Goal: Task Accomplishment & Management: Use online tool/utility

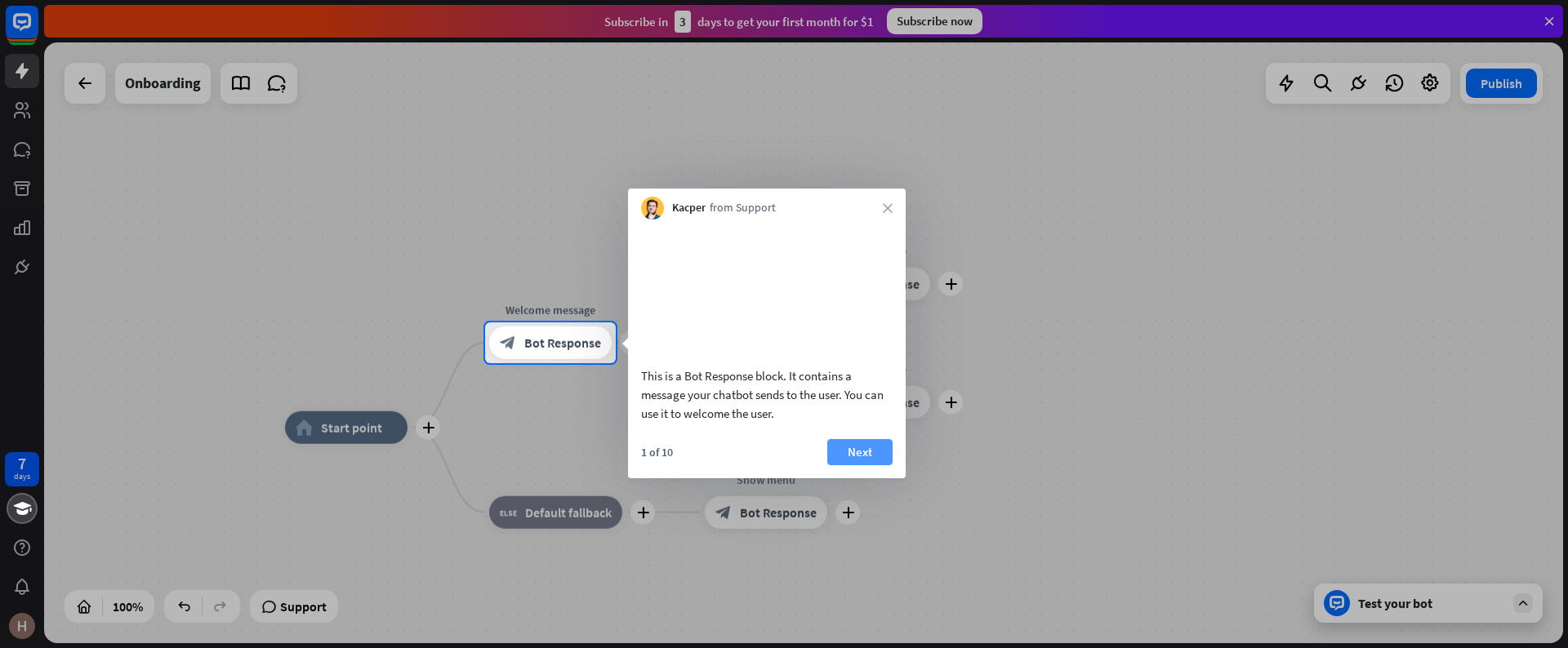
click at [853, 466] on button "Next" at bounding box center [859, 452] width 66 height 26
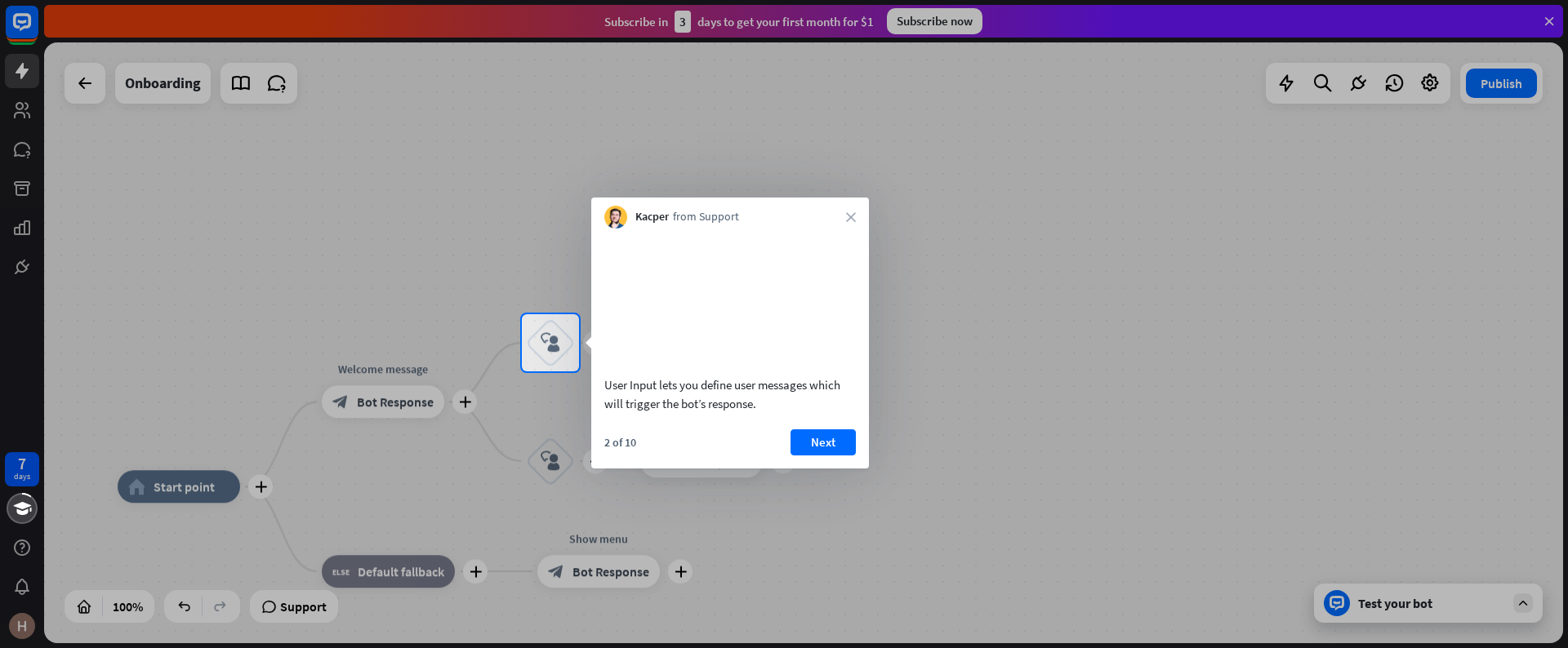
click at [837, 455] on button "Next" at bounding box center [823, 443] width 66 height 26
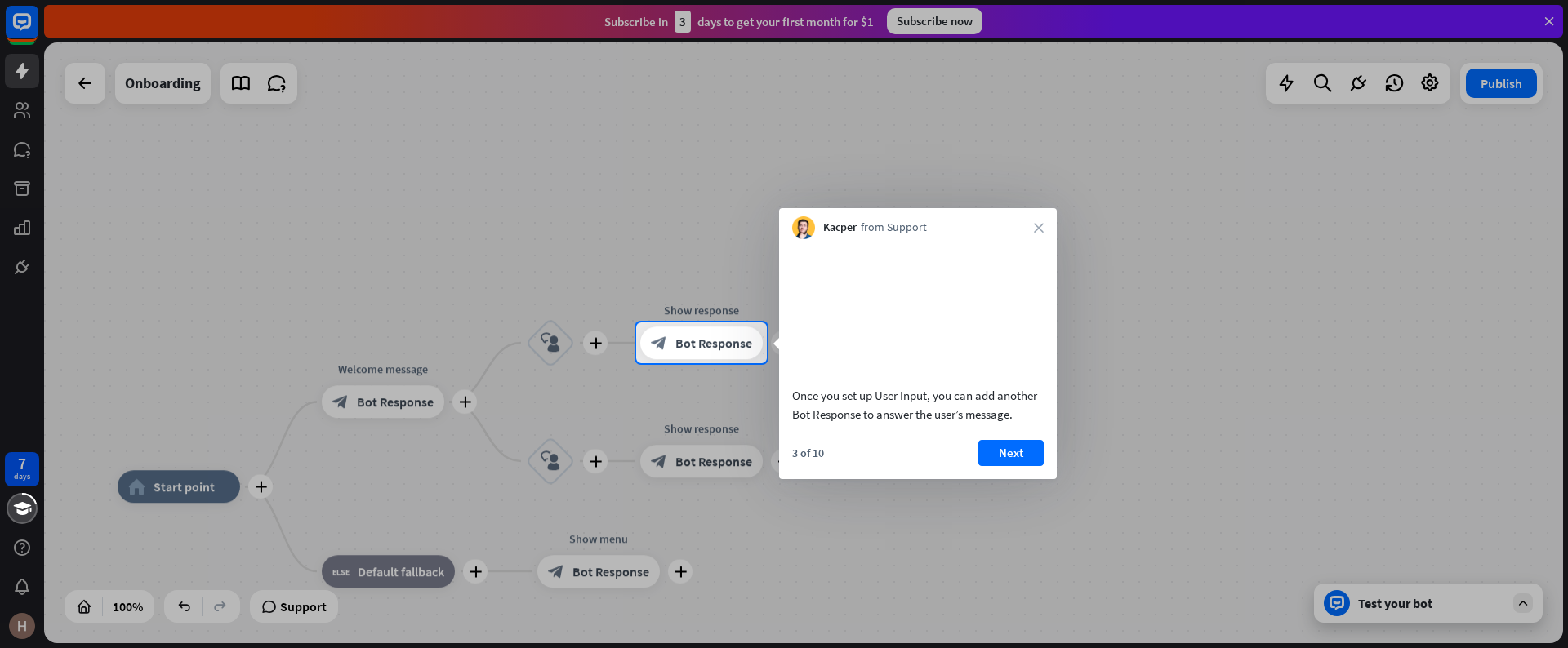
click at [839, 458] on div "Once you set up User Input, you can add another Bot Response to answer the user…" at bounding box center [918, 360] width 278 height 240
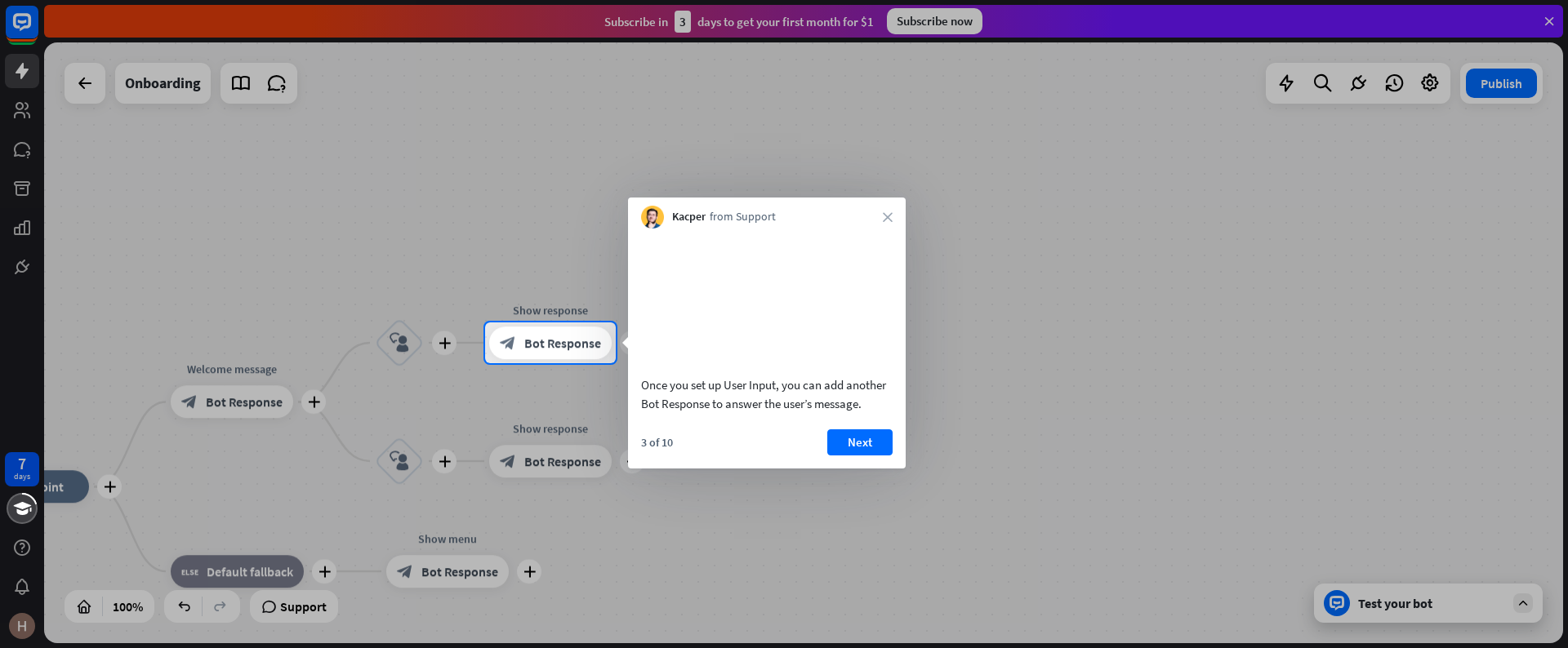
click at [1548, 16] on div at bounding box center [784, 161] width 1568 height 322
click at [865, 455] on button "Next" at bounding box center [859, 443] width 66 height 26
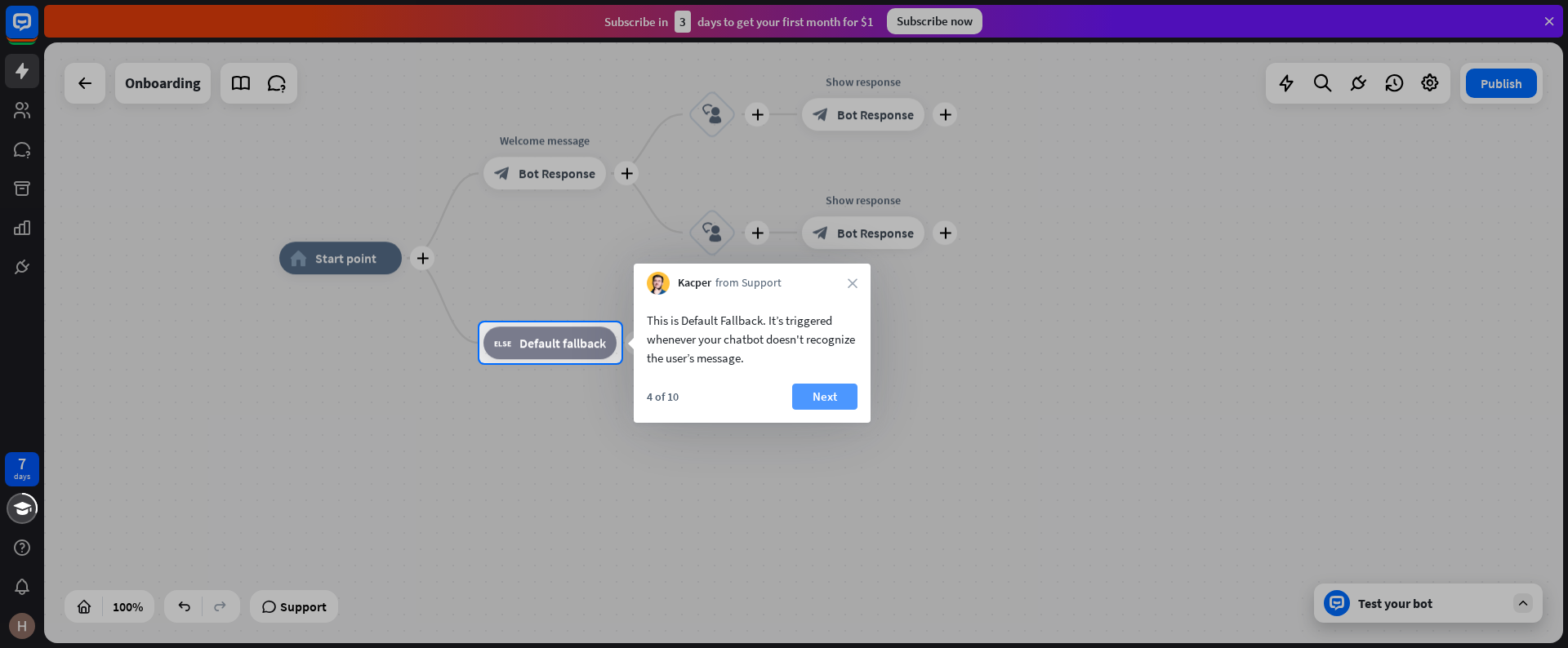
click at [837, 396] on button "Next" at bounding box center [825, 396] width 66 height 26
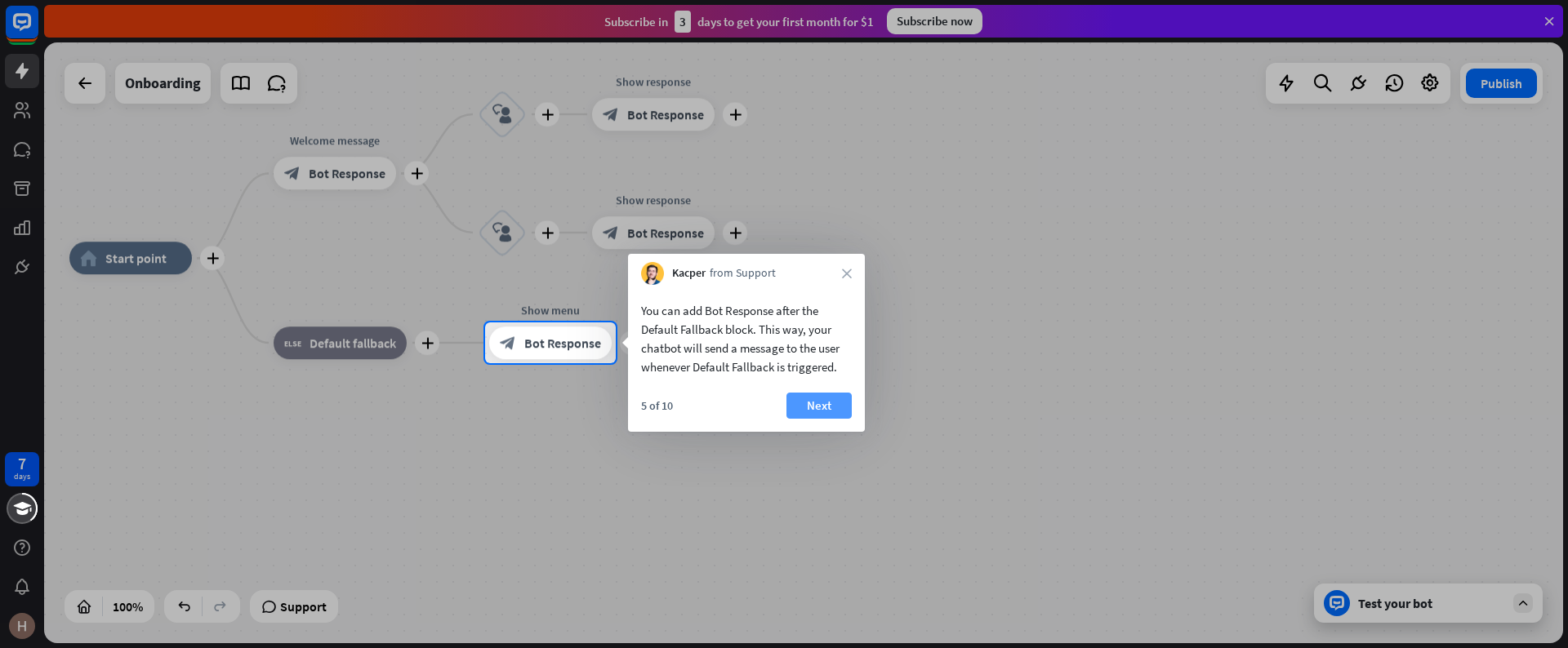
click at [826, 396] on button "Next" at bounding box center [819, 406] width 66 height 26
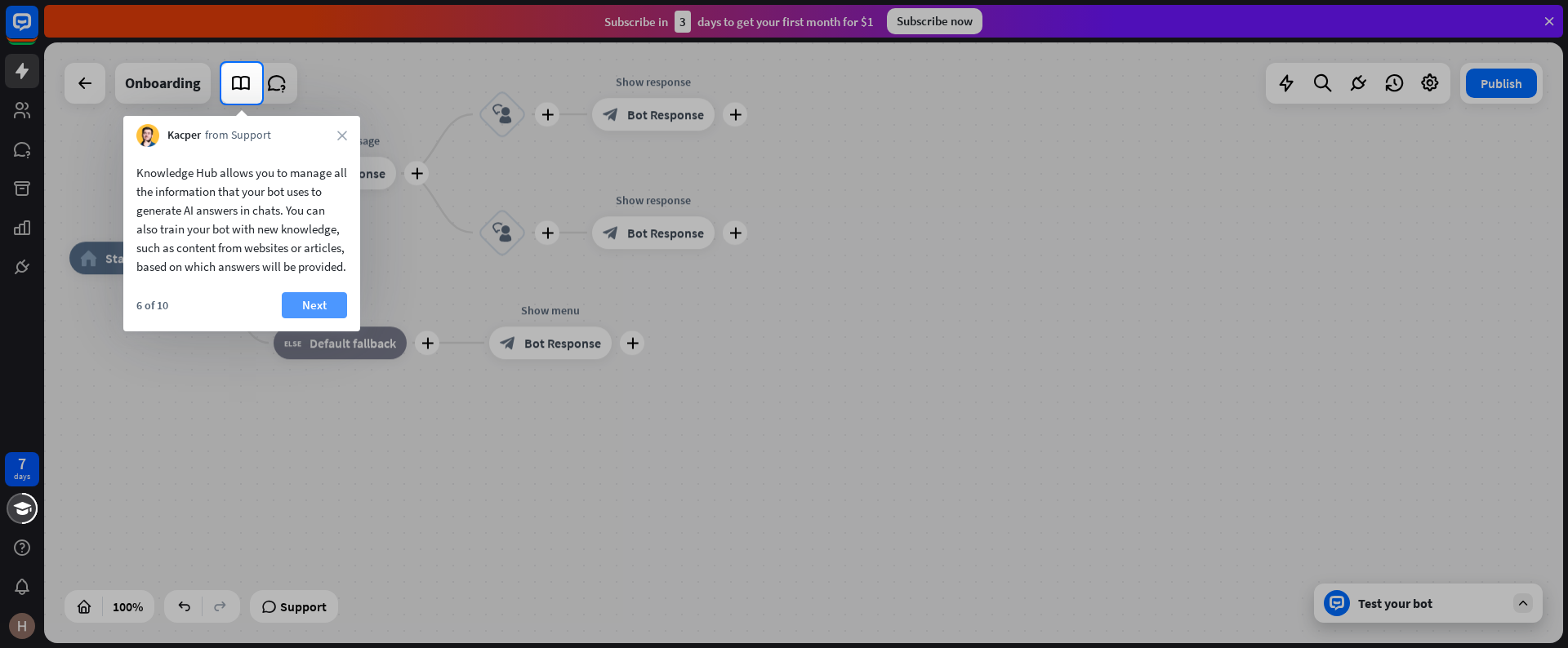
click at [304, 315] on button "Next" at bounding box center [314, 305] width 66 height 26
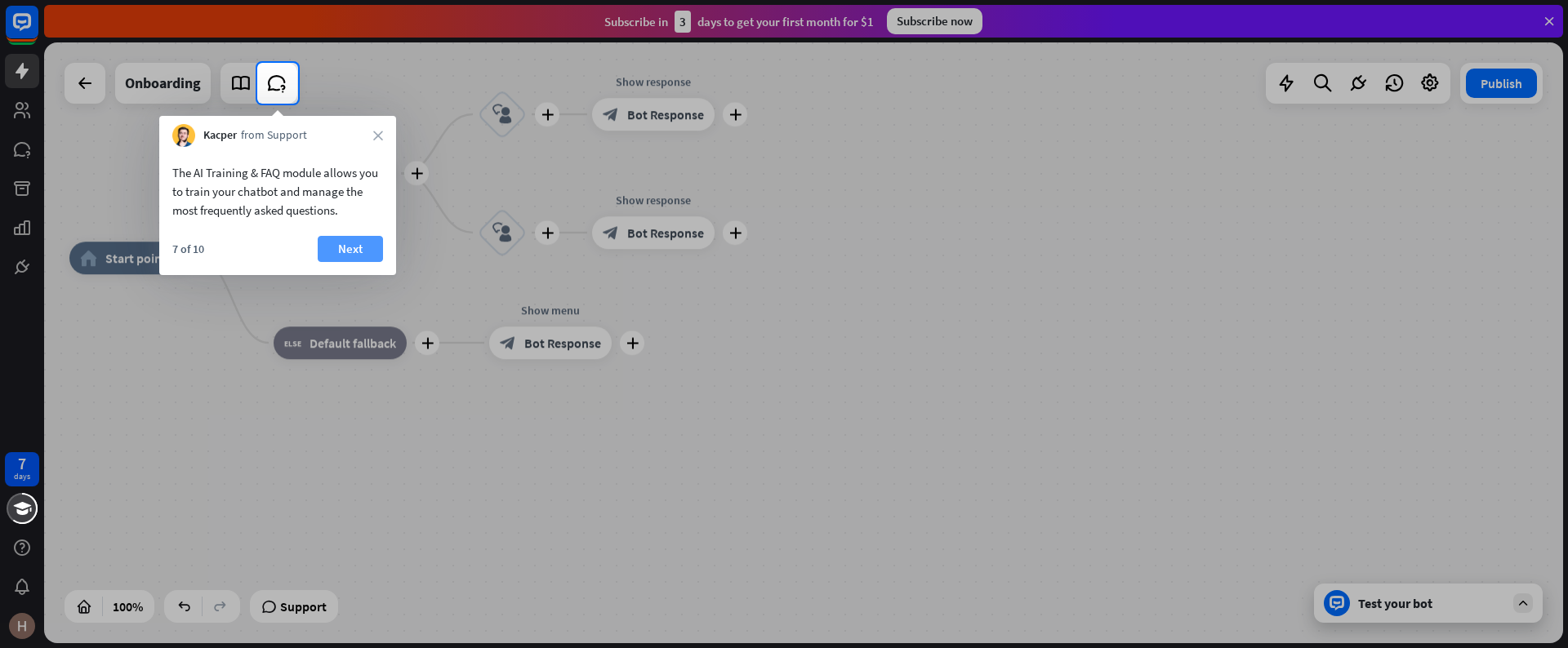
click at [361, 244] on button "Next" at bounding box center [350, 249] width 66 height 26
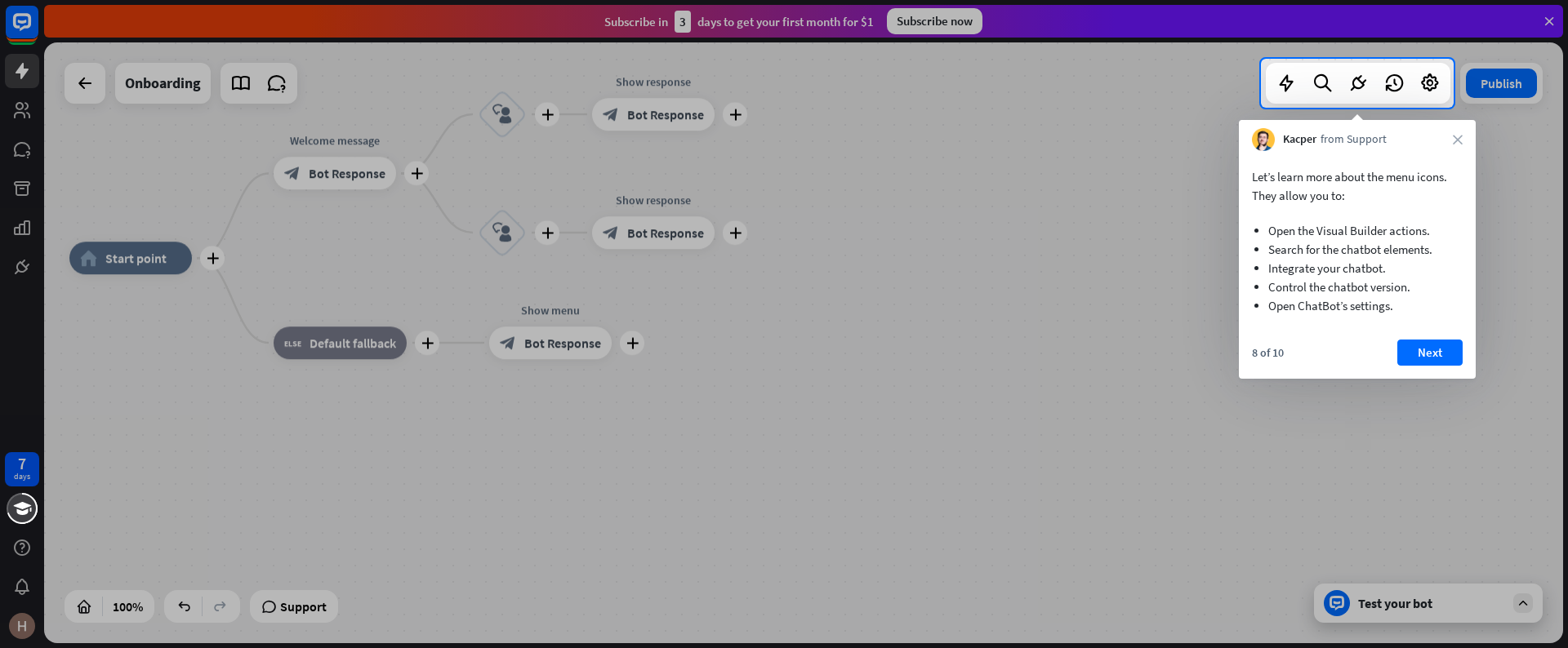
click at [1429, 355] on button "Next" at bounding box center [1430, 352] width 66 height 26
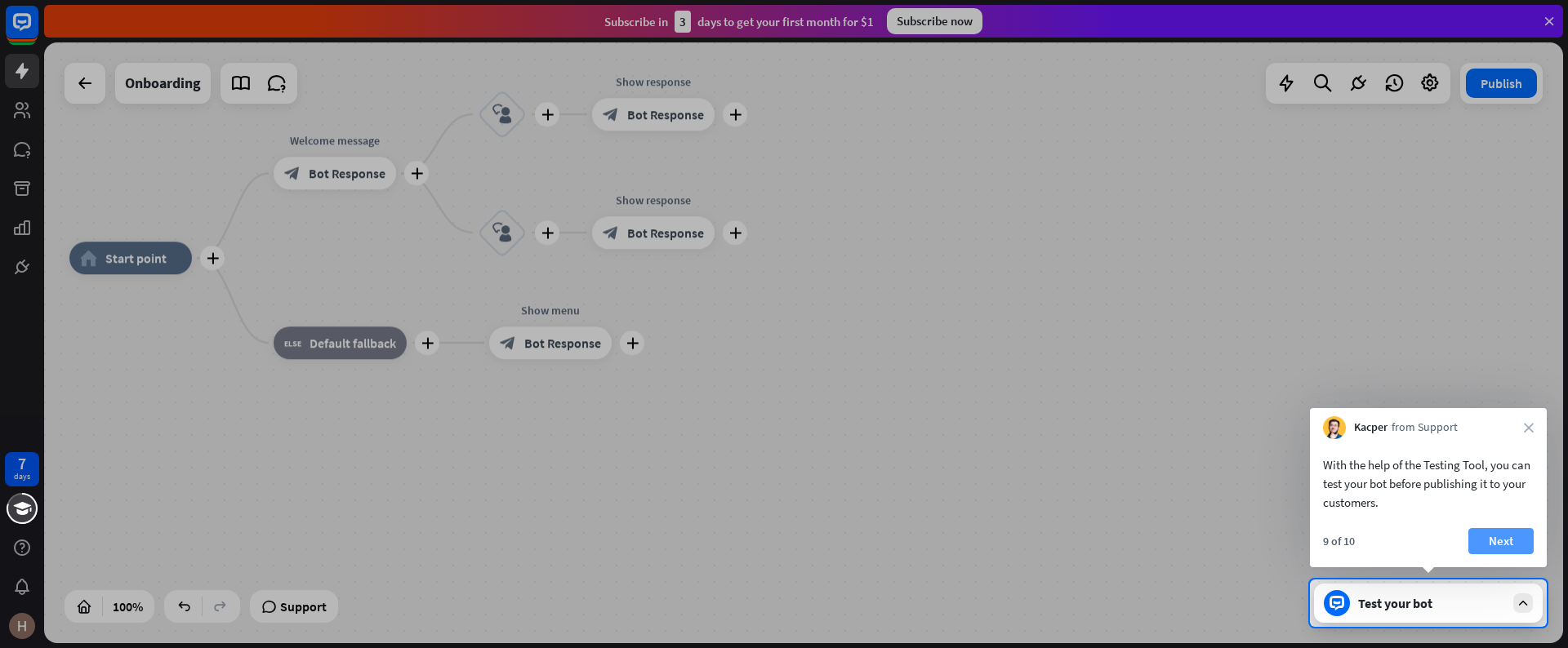
click at [1493, 540] on button "Next" at bounding box center [1501, 541] width 66 height 26
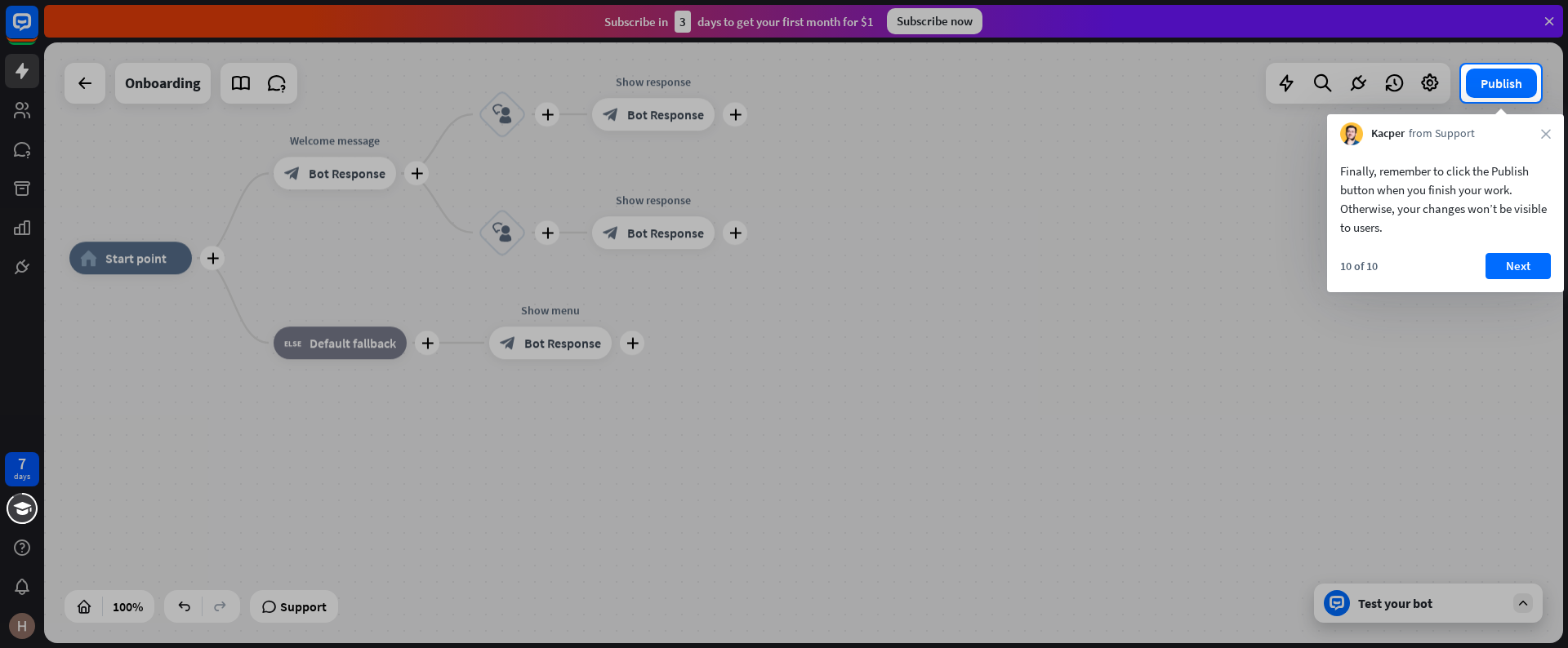
click at [1525, 249] on div "Finally, remember to click the Publish button when you finish your work. Otherw…" at bounding box center [1445, 218] width 237 height 147
click at [1516, 269] on button "Next" at bounding box center [1518, 266] width 66 height 26
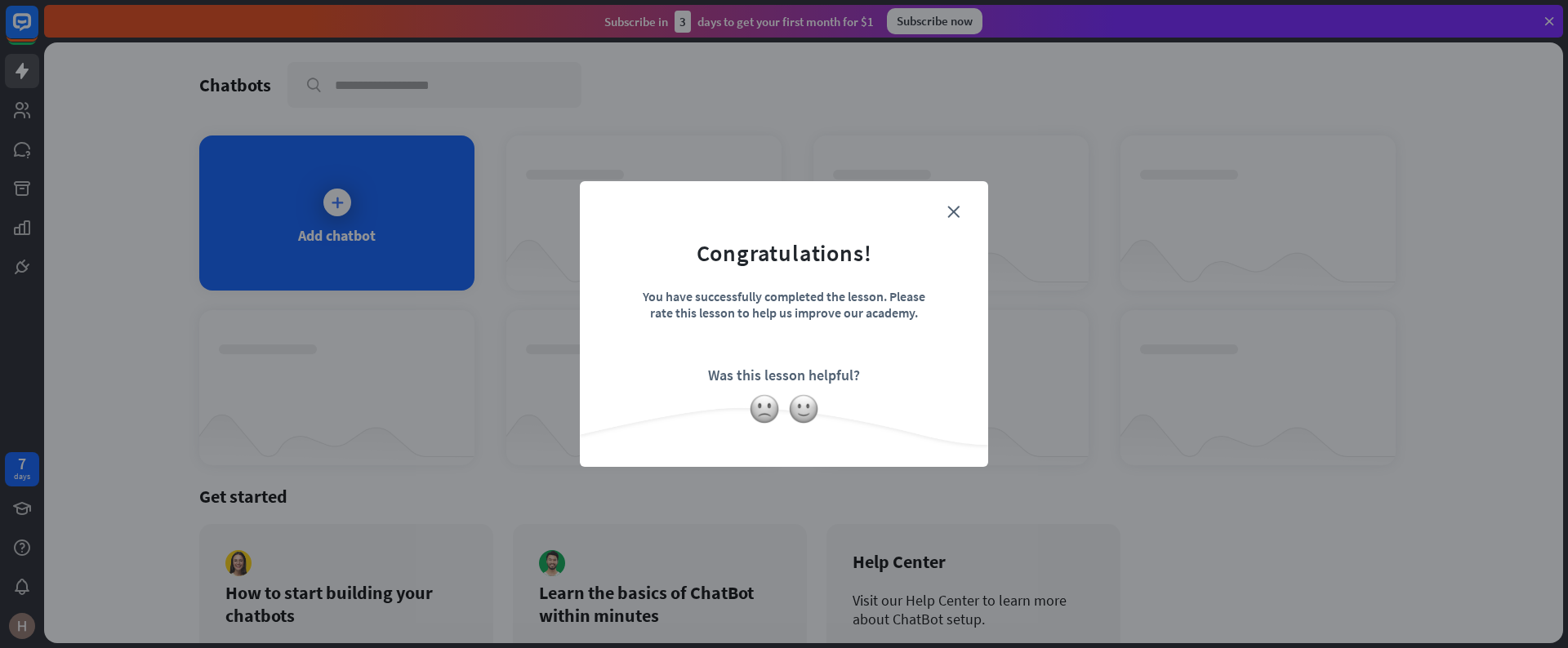
click at [1513, 253] on div "close Congratulations! You have successfully completed the lesson. Please rate …" at bounding box center [784, 324] width 1568 height 648
click at [965, 201] on div "close Congratulations! You have successfully completed the lesson. Please rate …" at bounding box center [784, 324] width 408 height 286
click at [953, 207] on icon "close" at bounding box center [953, 211] width 12 height 12
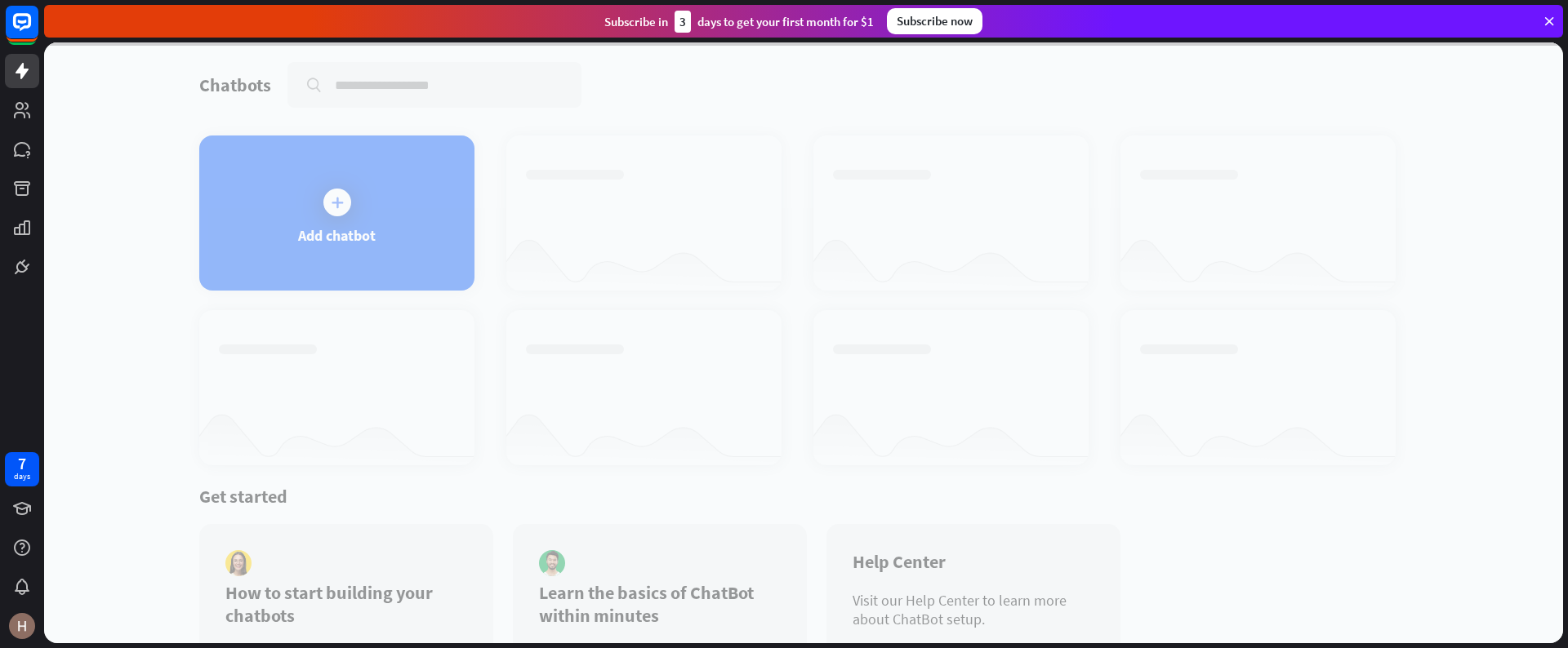
click at [308, 200] on div at bounding box center [803, 343] width 1519 height 601
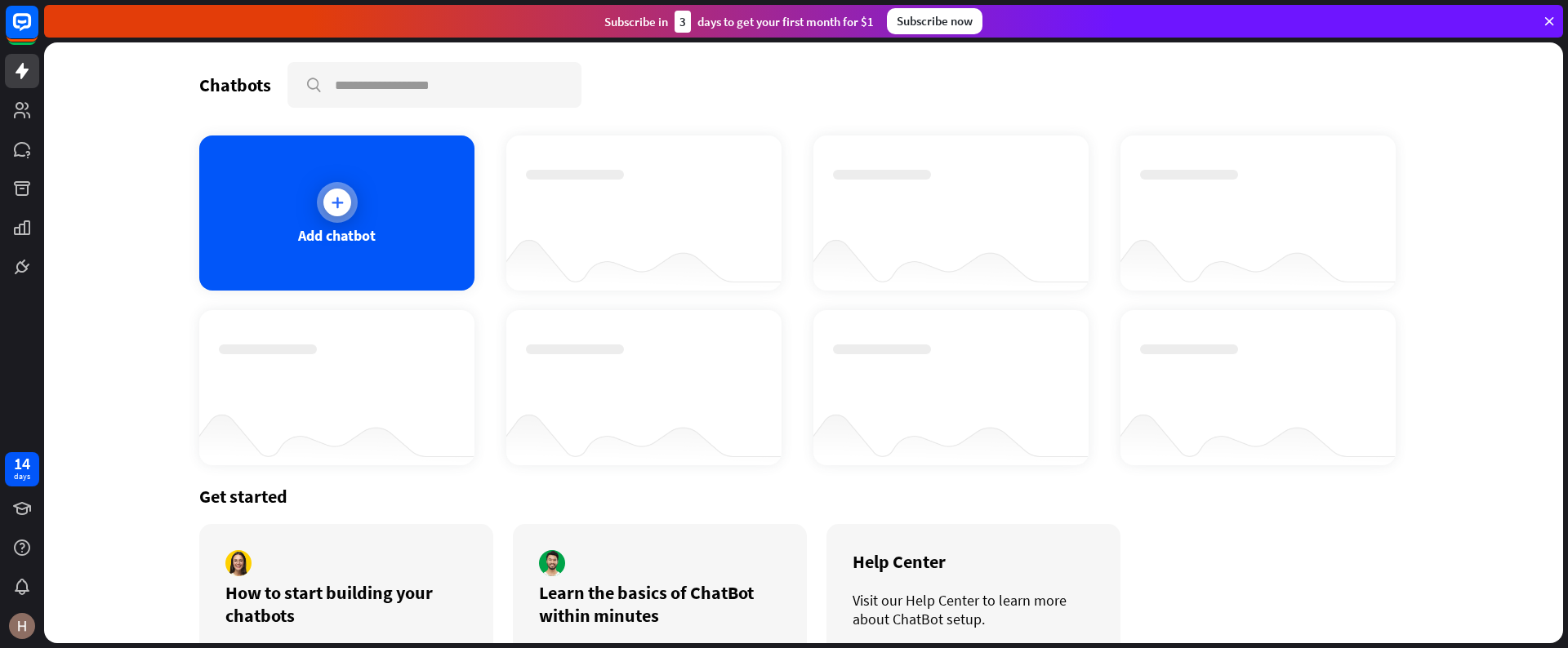
click at [337, 208] on icon at bounding box center [337, 202] width 16 height 16
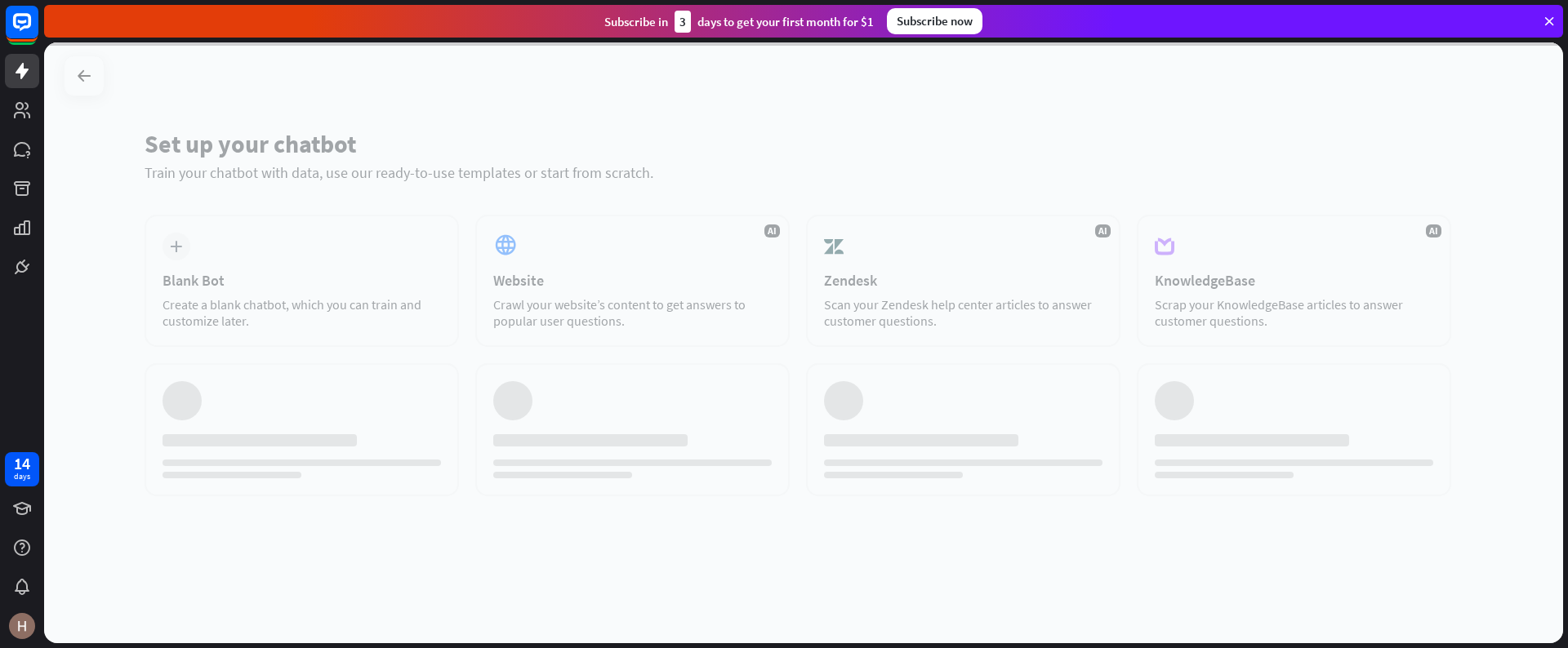
click at [337, 208] on div at bounding box center [803, 343] width 1519 height 601
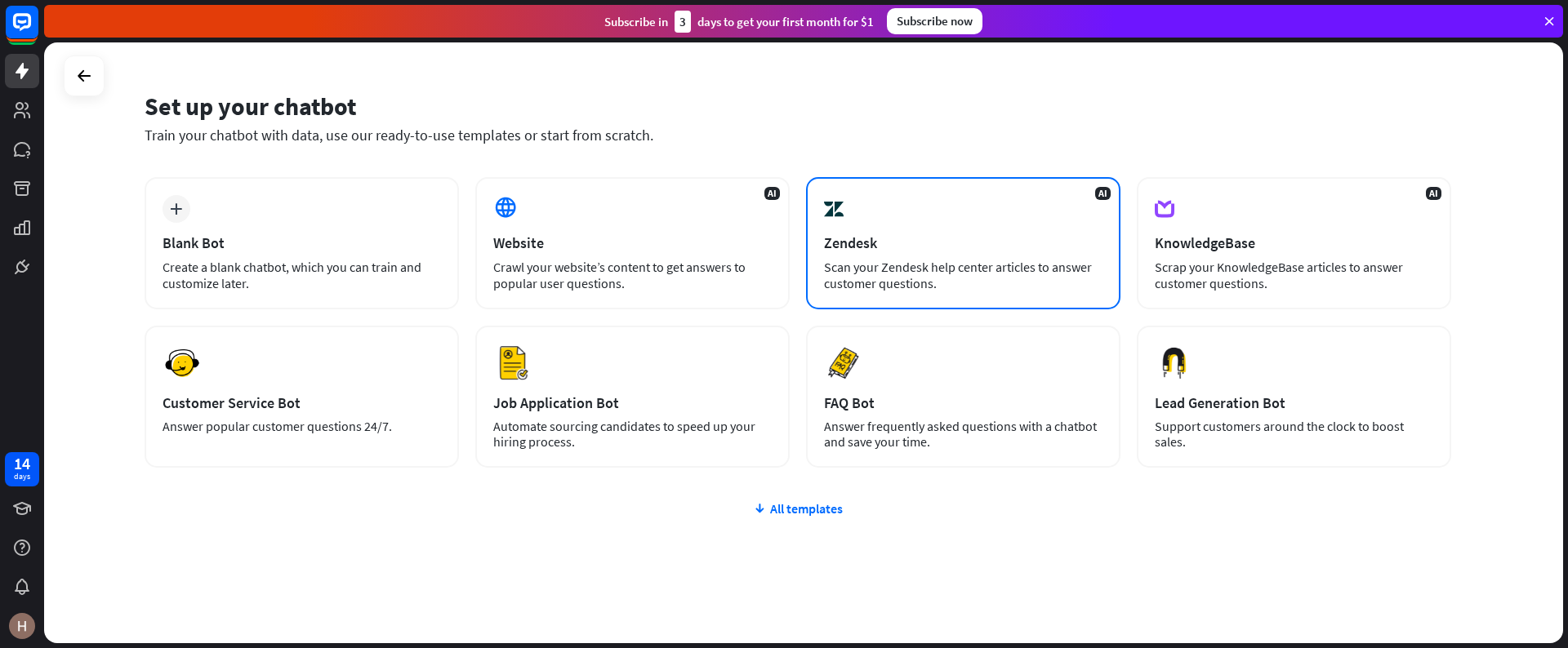
scroll to position [58, 0]
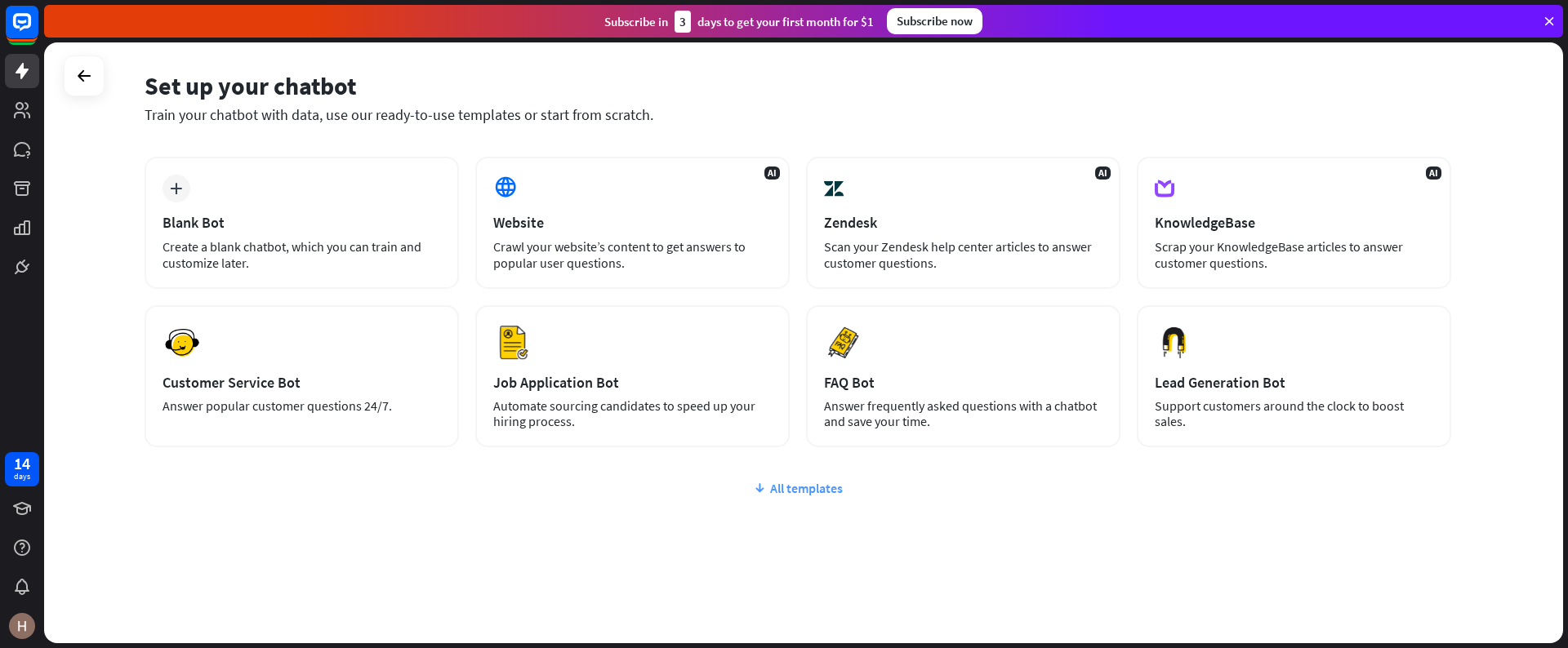
click at [788, 485] on div "All templates" at bounding box center [798, 488] width 1306 height 16
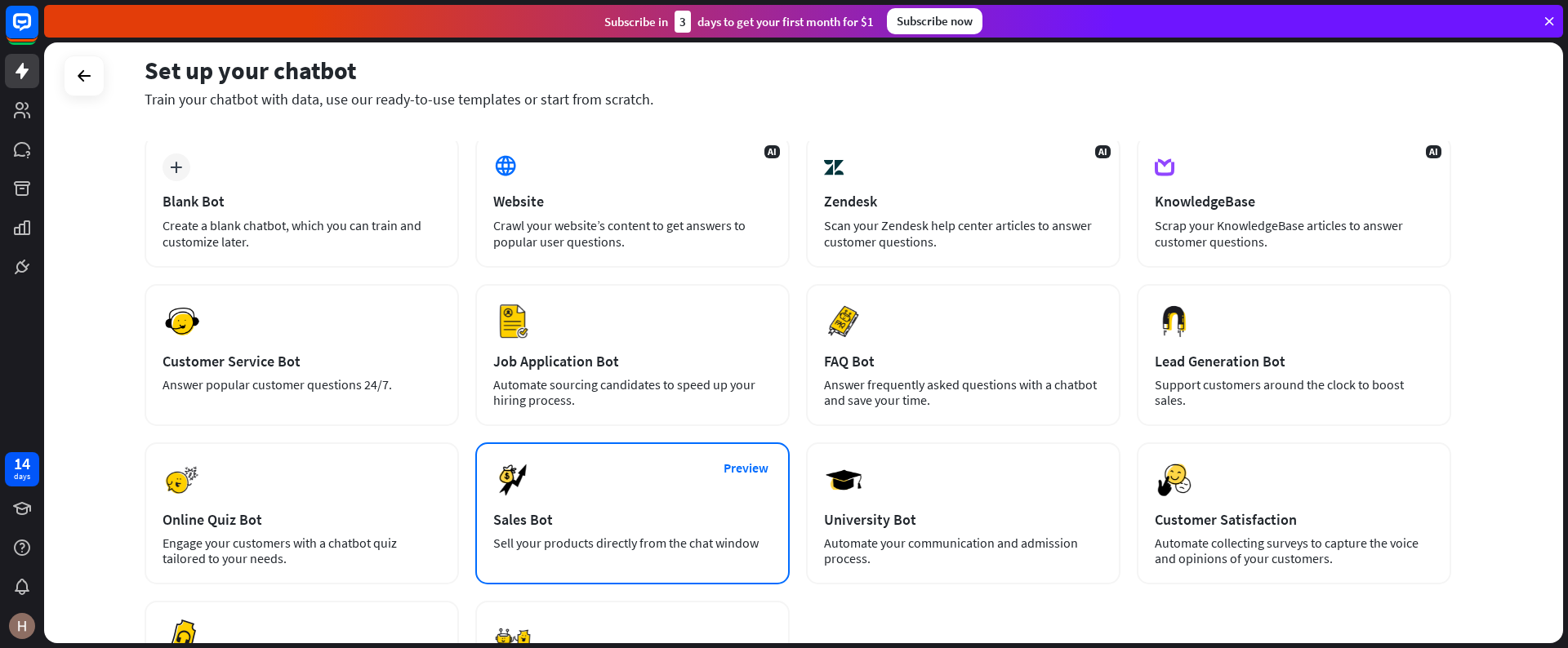
scroll to position [0, 0]
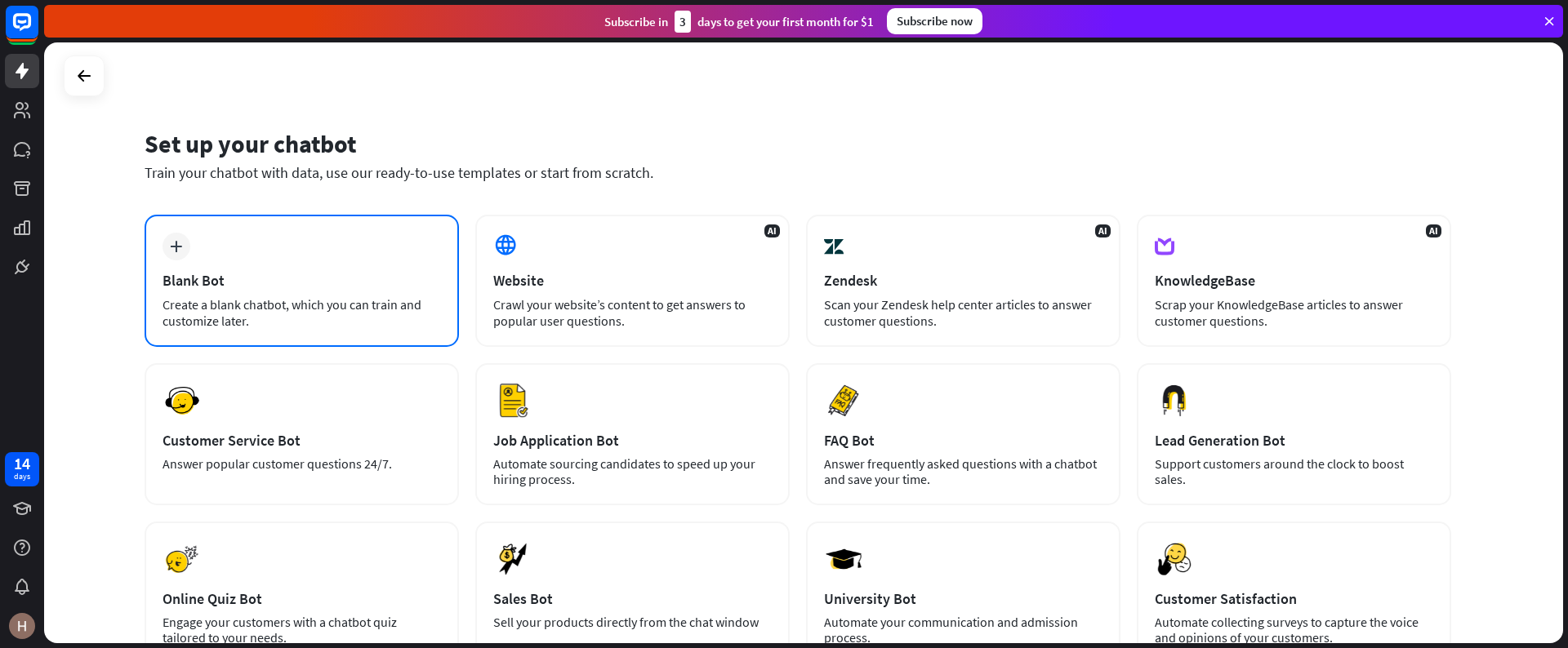
click at [321, 240] on div "plus Blank Bot Create a blank chatbot, which you can train and customize later." at bounding box center [302, 281] width 315 height 132
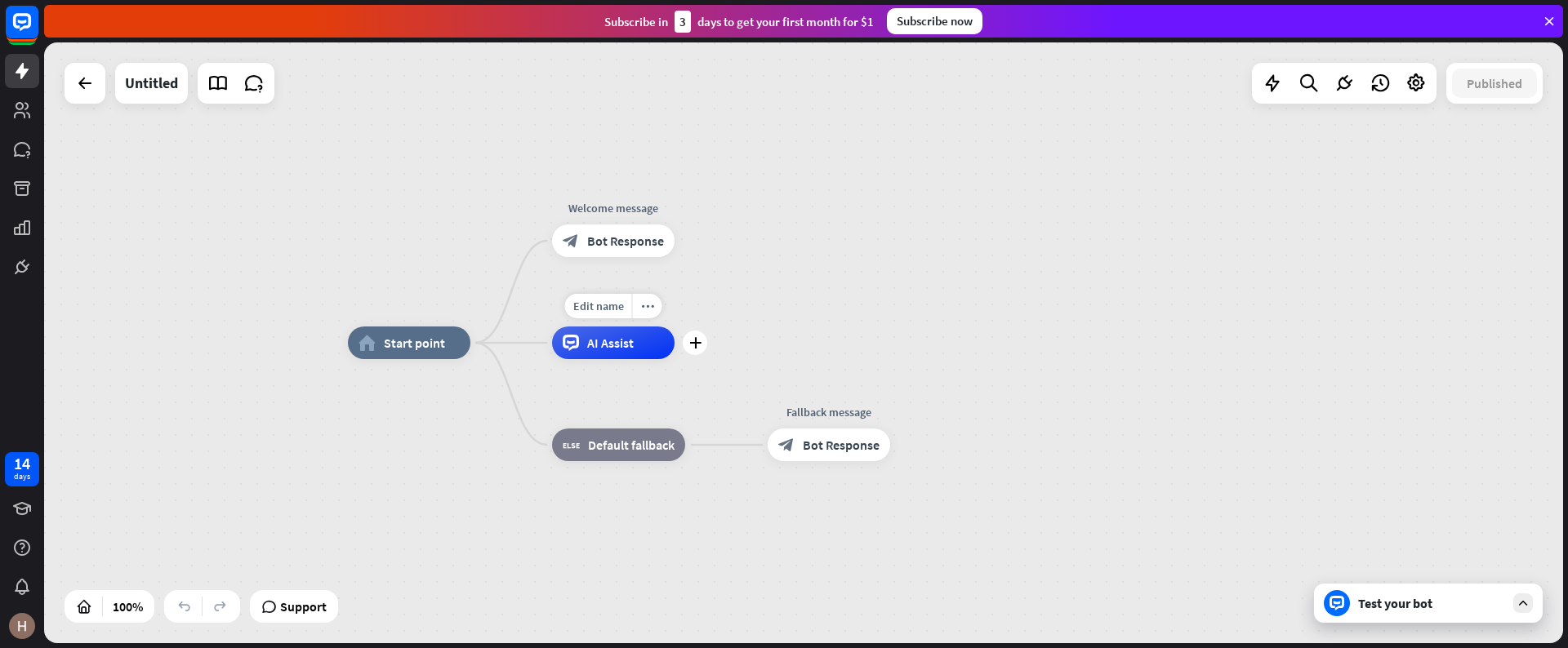
click at [621, 338] on span "AI Assist" at bounding box center [610, 343] width 47 height 16
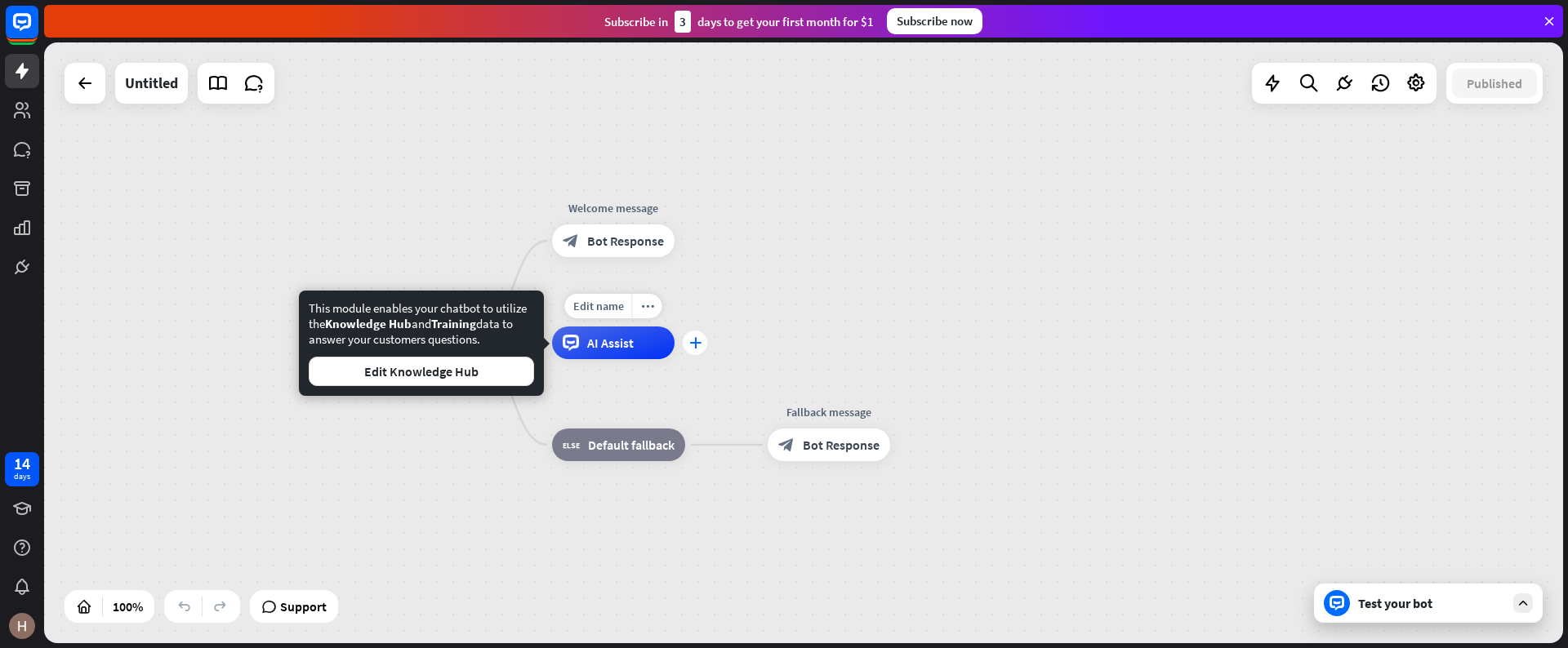
click at [674, 338] on div "Edit name more_horiz plus AI Assist" at bounding box center [613, 343] width 123 height 32
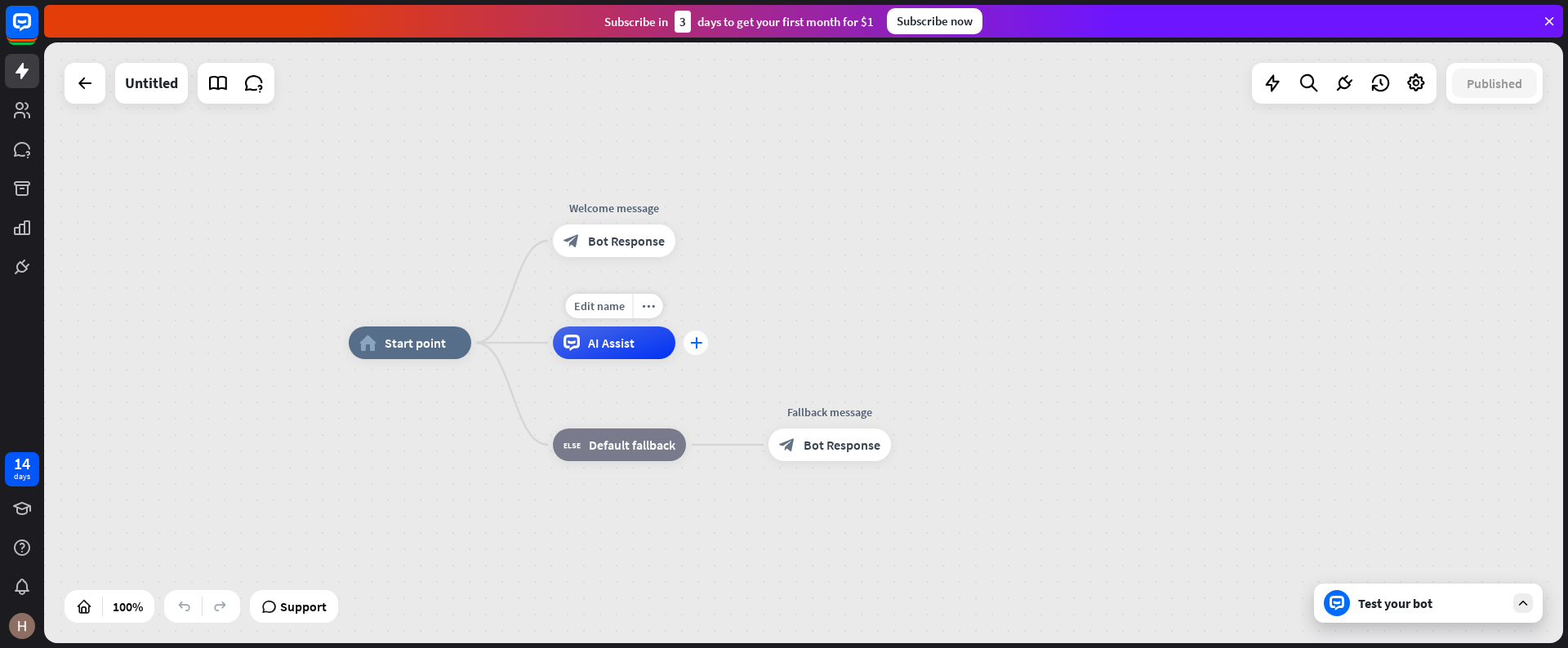
click at [700, 338] on icon "plus" at bounding box center [696, 343] width 12 height 11
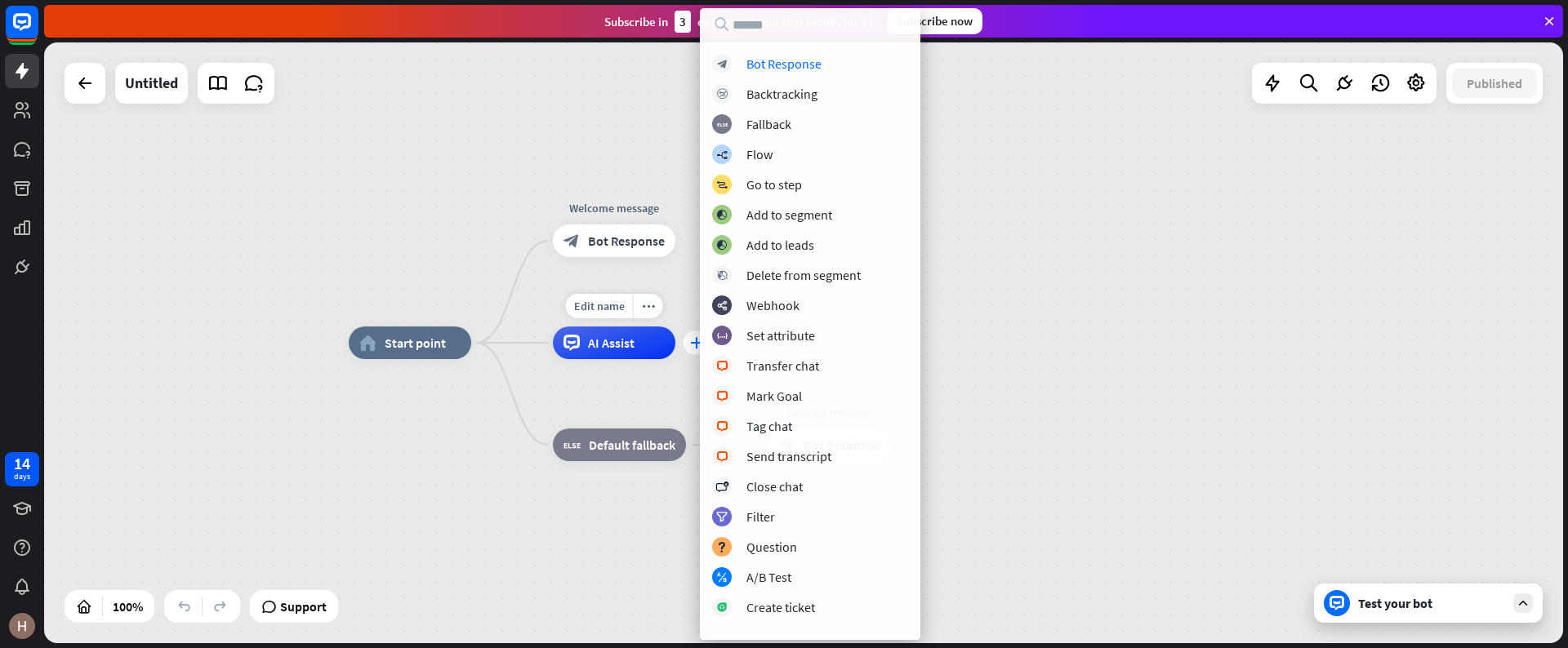
click at [700, 338] on div "block_bot_response Bot Response block_backtracking Backtracking block_fallback …" at bounding box center [810, 340] width 221 height 574
click at [799, 90] on div "Backtracking" at bounding box center [781, 94] width 71 height 16
click at [799, 90] on div at bounding box center [803, 343] width 1519 height 601
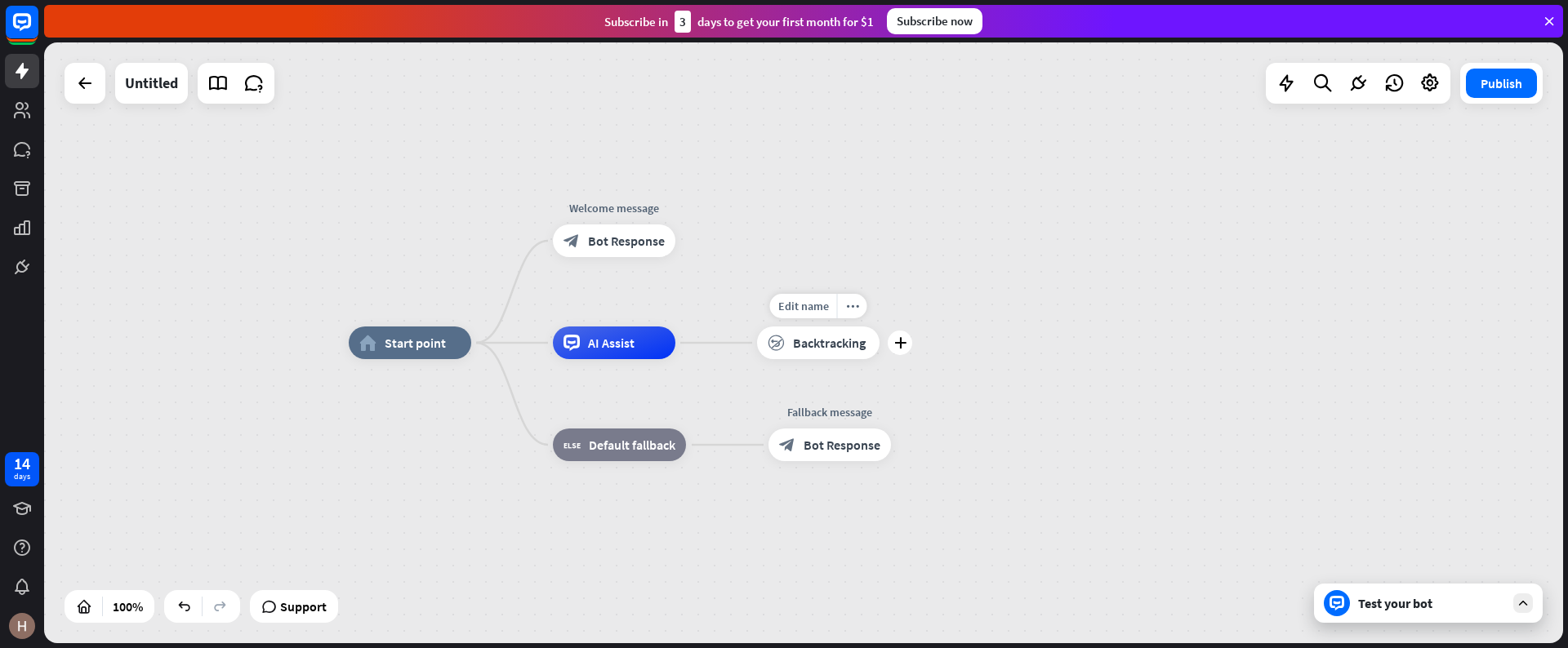
click at [839, 332] on div "block_backtracking Backtracking" at bounding box center [819, 343] width 123 height 32
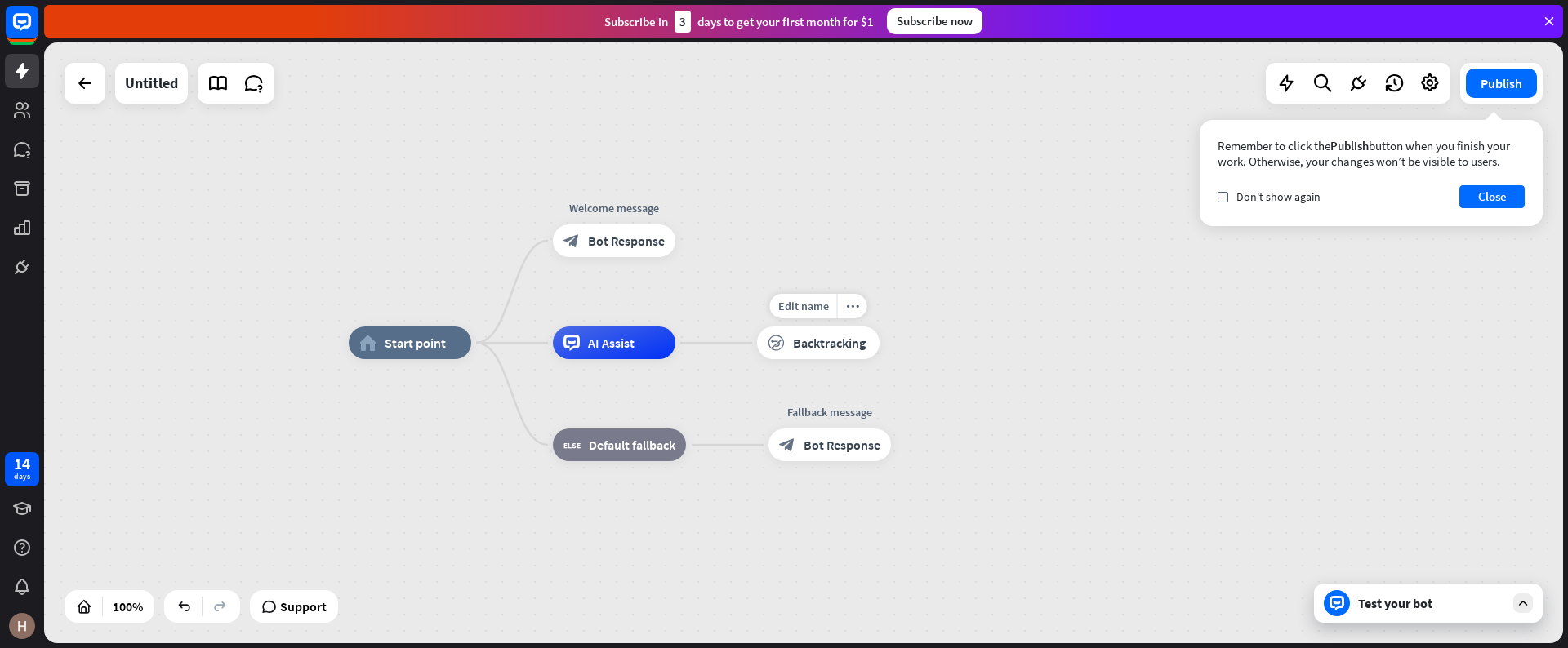
click at [839, 332] on div at bounding box center [803, 343] width 1519 height 601
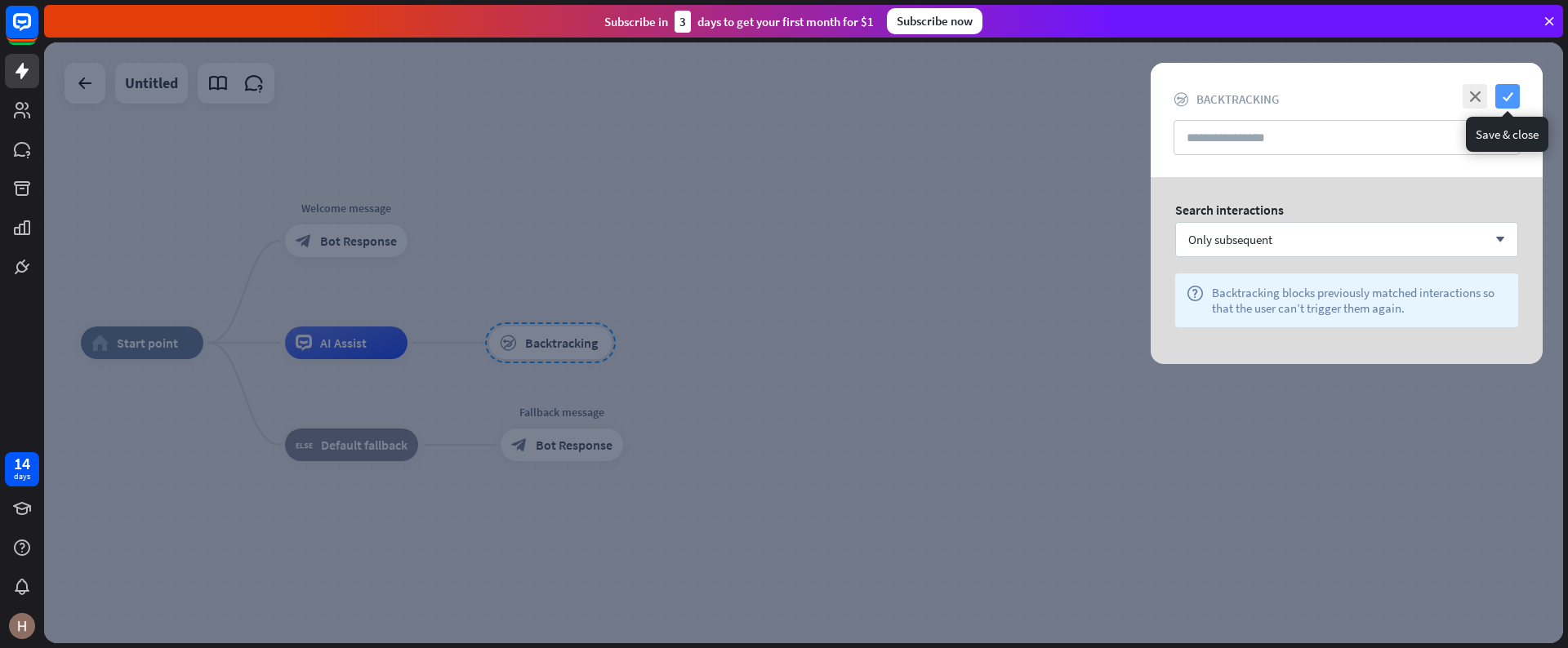
click at [1504, 87] on icon "check" at bounding box center [1507, 96] width 25 height 25
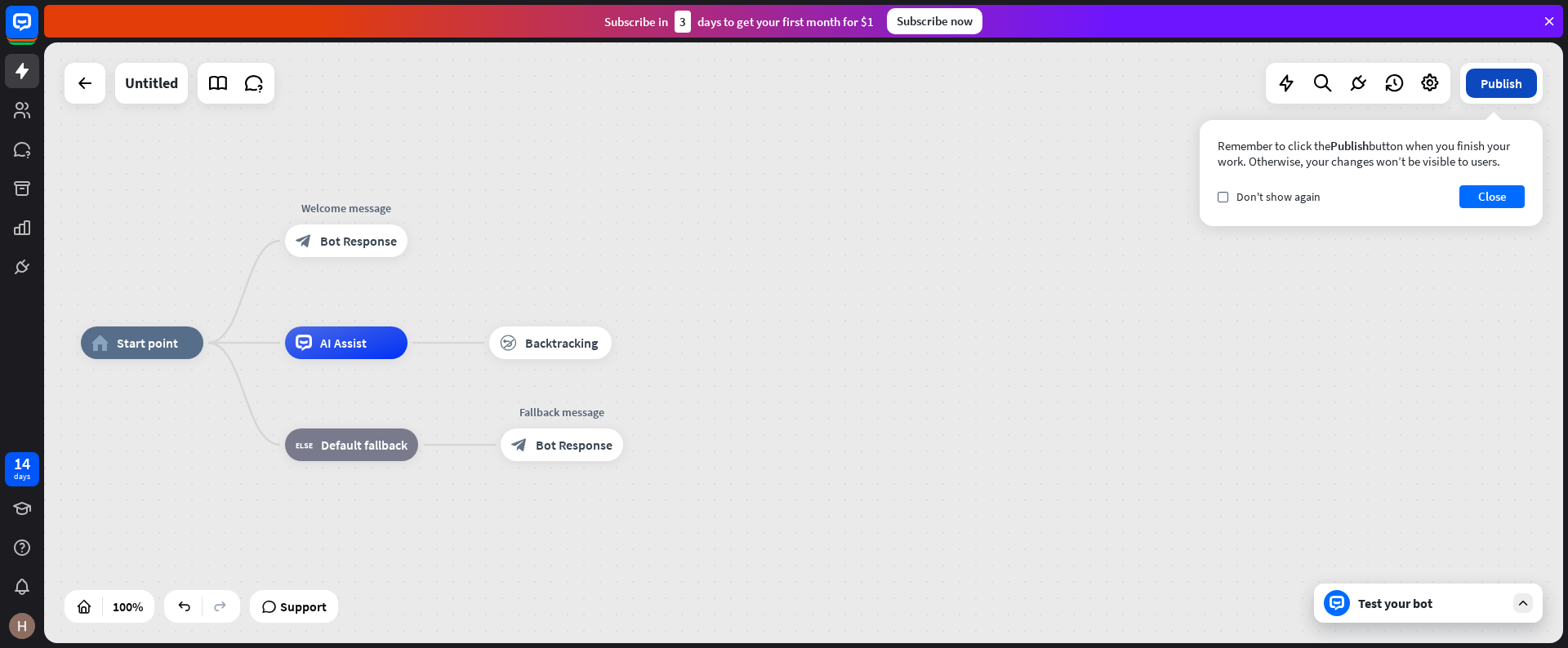
click at [1519, 82] on button "Publish" at bounding box center [1501, 83] width 71 height 29
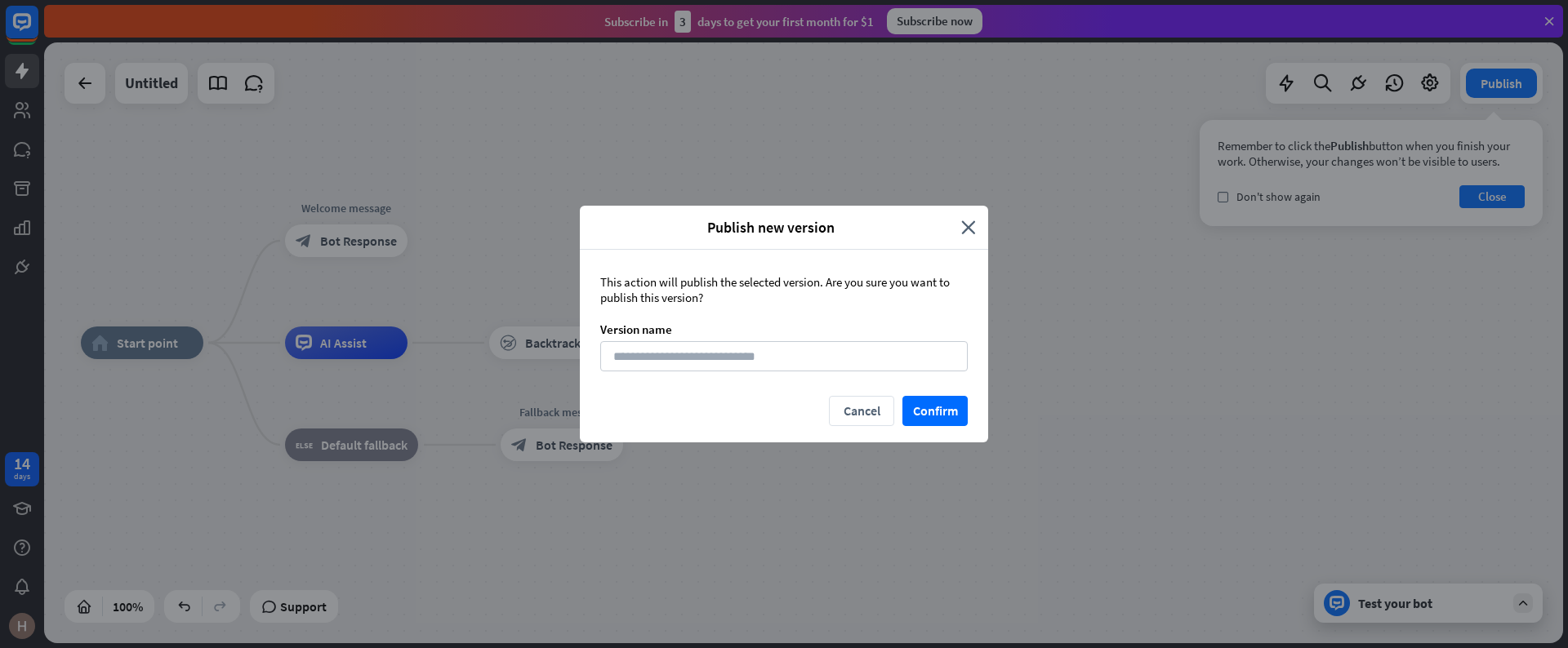
click at [1549, 11] on div "Publish new version close This action will publish the selected version. Are yo…" at bounding box center [784, 324] width 1568 height 648
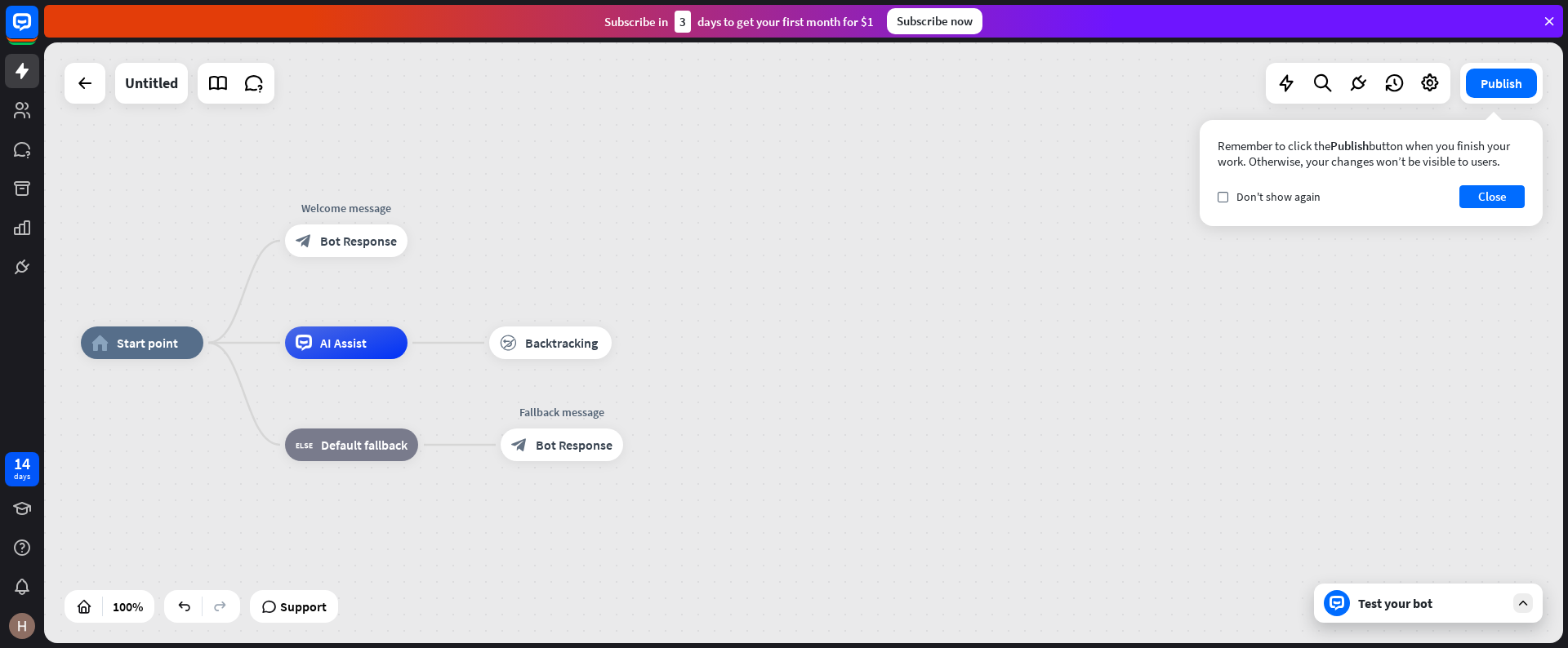
click at [886, 405] on div "home_2 Start point Welcome message block_bot_response Bot Response AI Assist bl…" at bounding box center [840, 643] width 1519 height 601
click at [1496, 196] on button "Close" at bounding box center [1491, 196] width 66 height 23
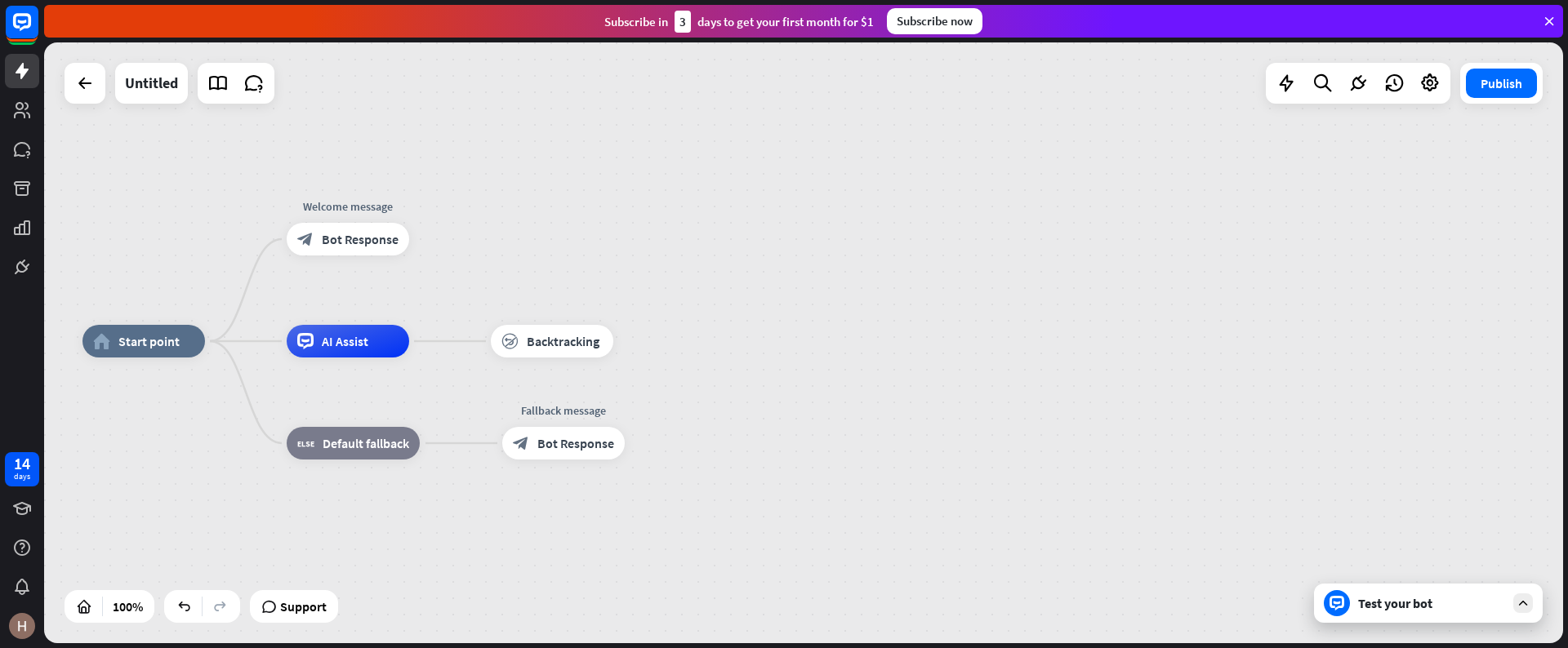
click at [1542, 9] on div "Subscribe [DATE] to get your first month for $1 Subscribe now" at bounding box center [803, 21] width 1519 height 32
click at [1546, 12] on div "Subscribe [DATE] to get your first month for $1 Subscribe now" at bounding box center [803, 21] width 1519 height 32
click at [1553, 15] on icon at bounding box center [1548, 20] width 14 height 14
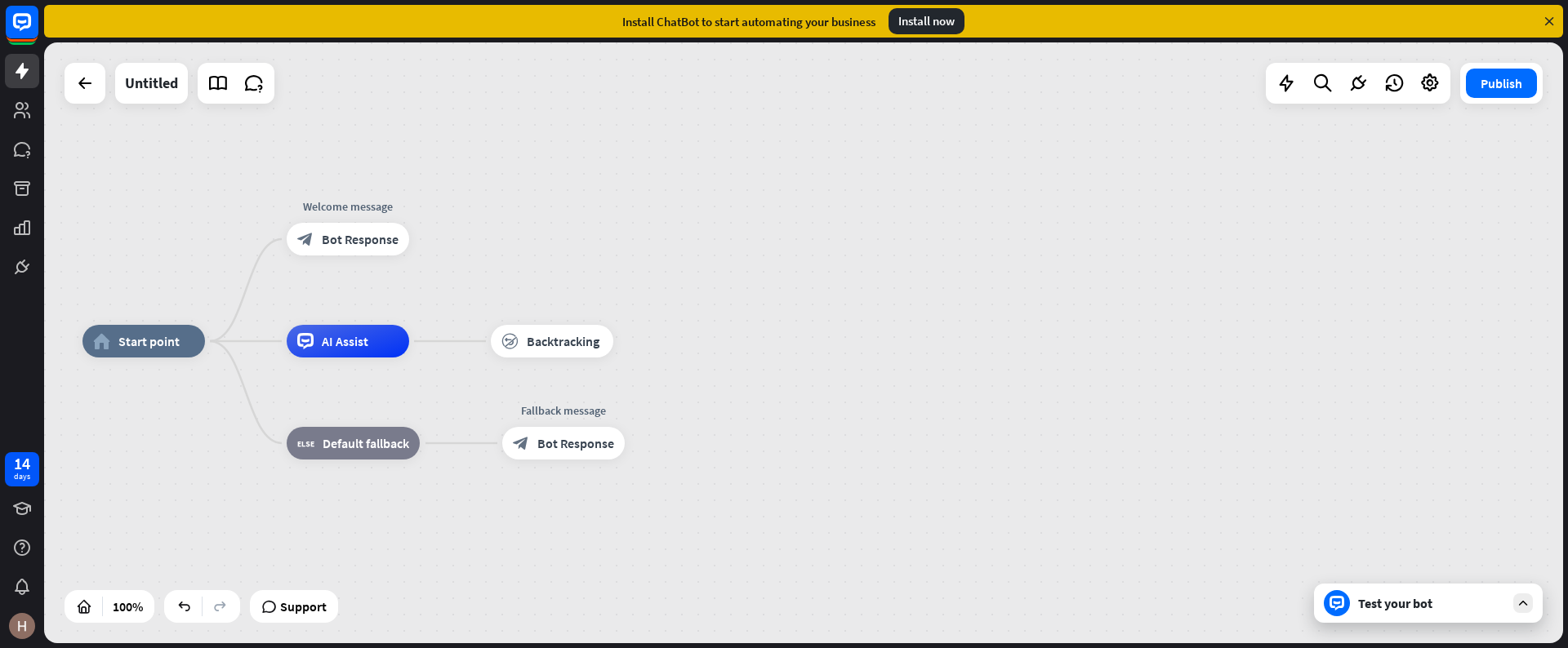
click at [1549, 20] on icon at bounding box center [1548, 20] width 14 height 14
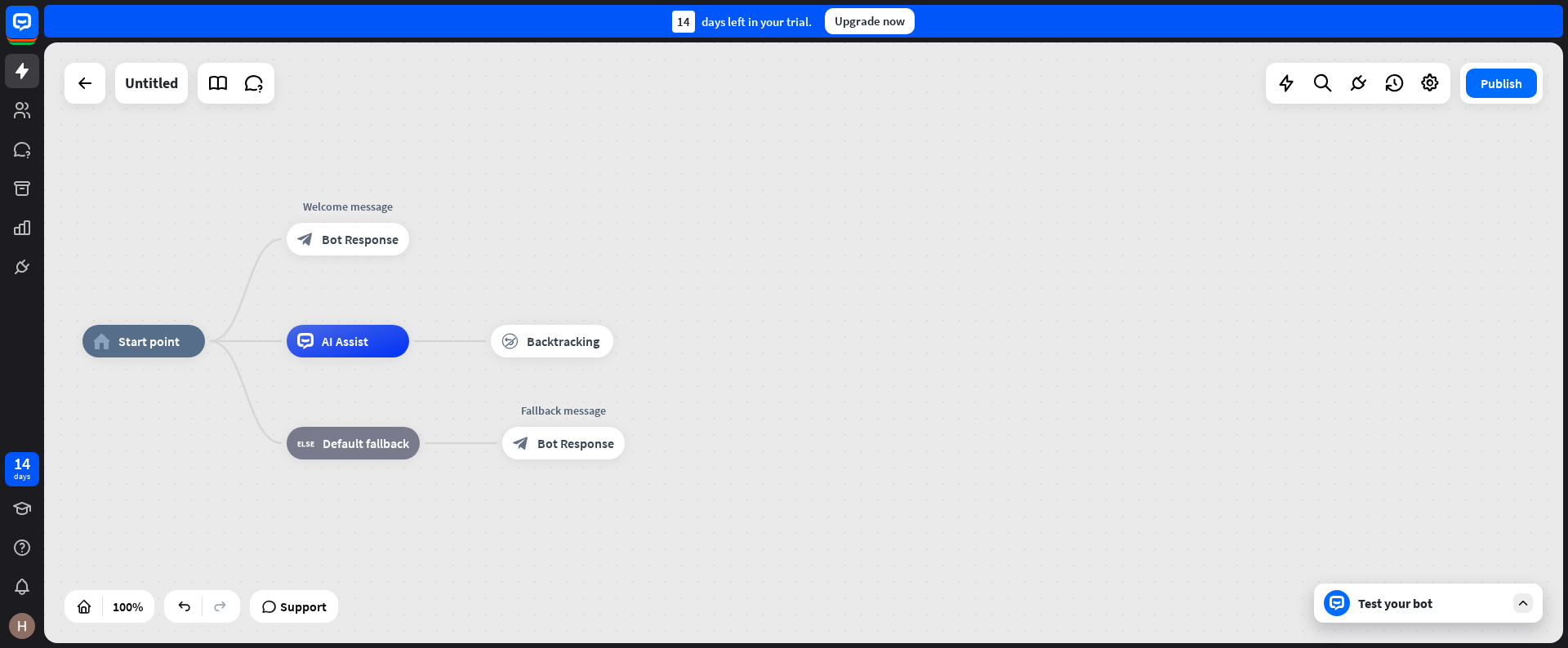
click at [1546, 21] on div "14 days left in your trial. Upgrade now" at bounding box center [803, 21] width 1519 height 32
click at [842, 15] on div "Upgrade now" at bounding box center [869, 21] width 90 height 26
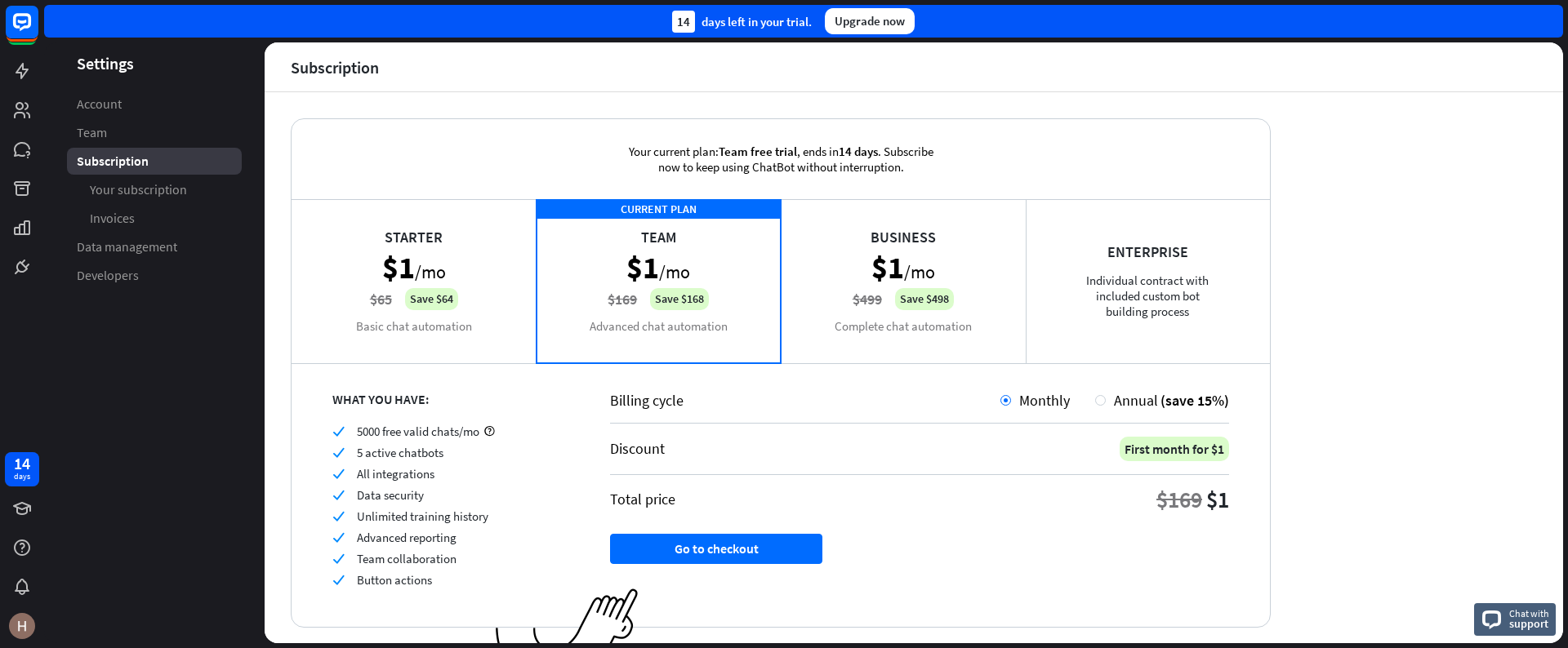
click at [182, 436] on aside "Settings Account Team Subscription Your subscription Invoices Data management D…" at bounding box center [154, 343] width 221 height 601
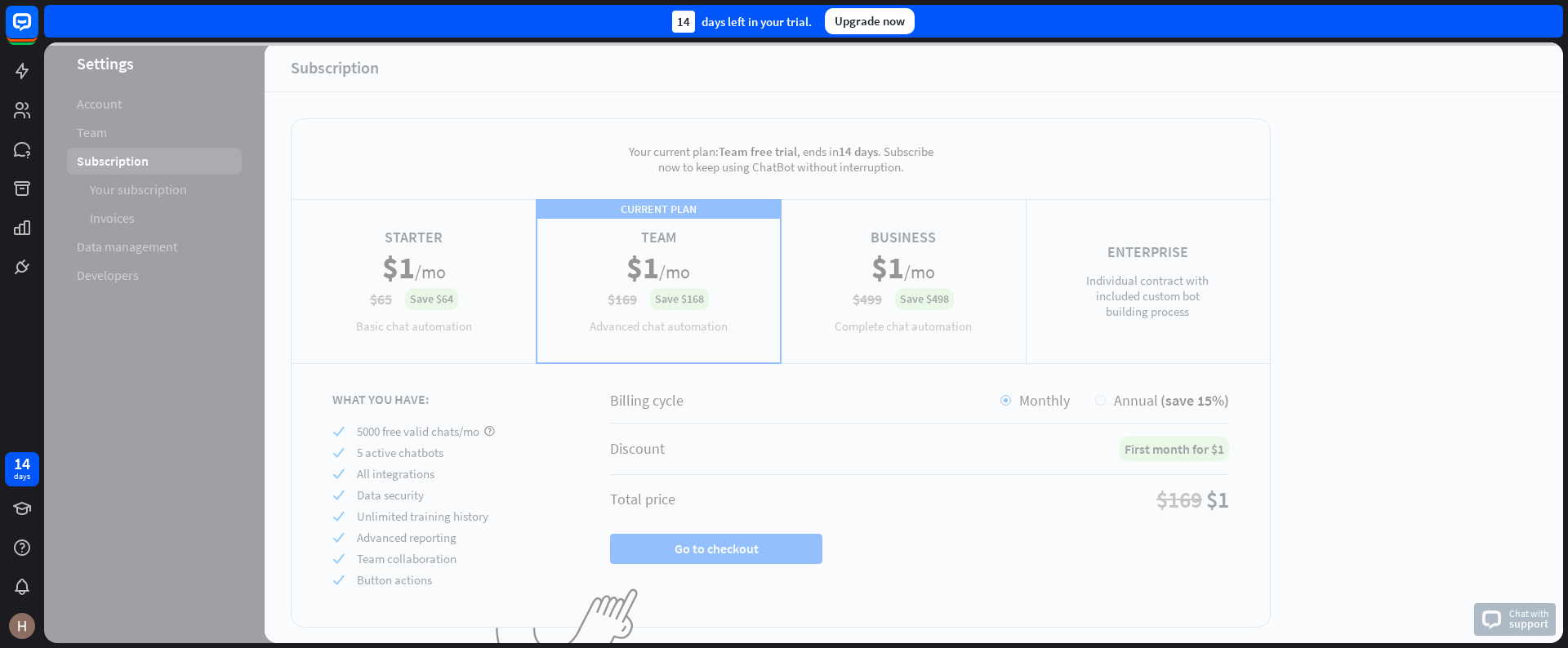
scroll to position [44, 0]
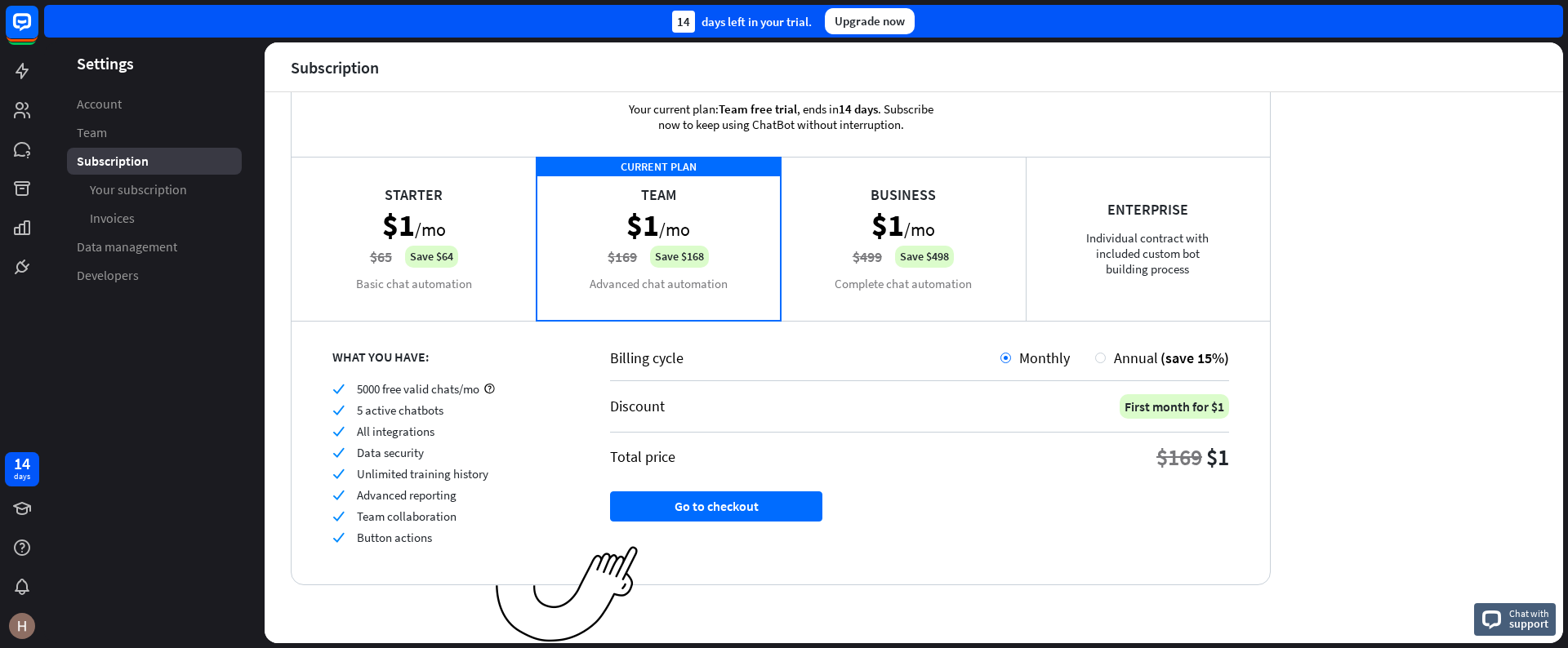
drag, startPoint x: 694, startPoint y: 15, endPoint x: 684, endPoint y: 15, distance: 10.0
click at [685, 15] on div "14 days left in your trial." at bounding box center [742, 21] width 140 height 22
drag, startPoint x: 684, startPoint y: 15, endPoint x: 634, endPoint y: 14, distance: 50.0
click at [680, 13] on div "14" at bounding box center [683, 21] width 23 height 22
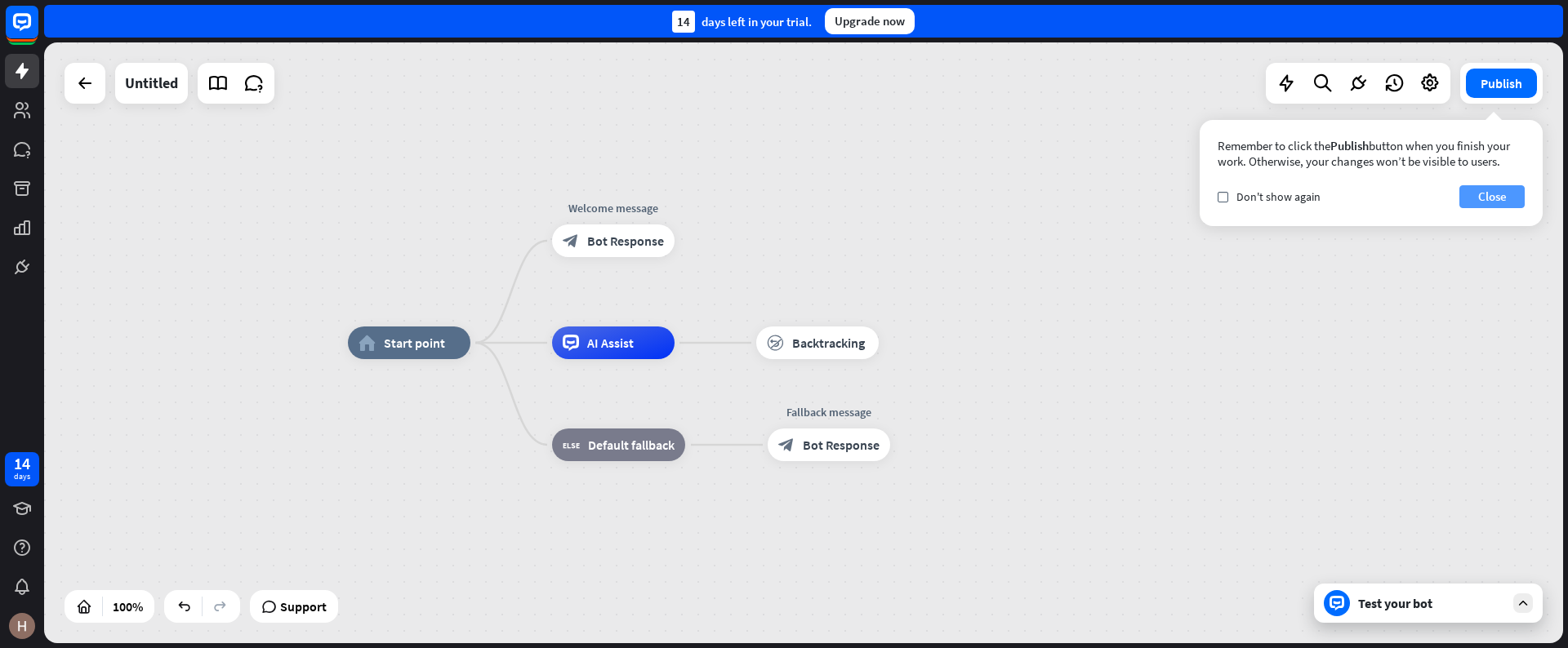
click at [1487, 196] on button "Close" at bounding box center [1491, 196] width 66 height 23
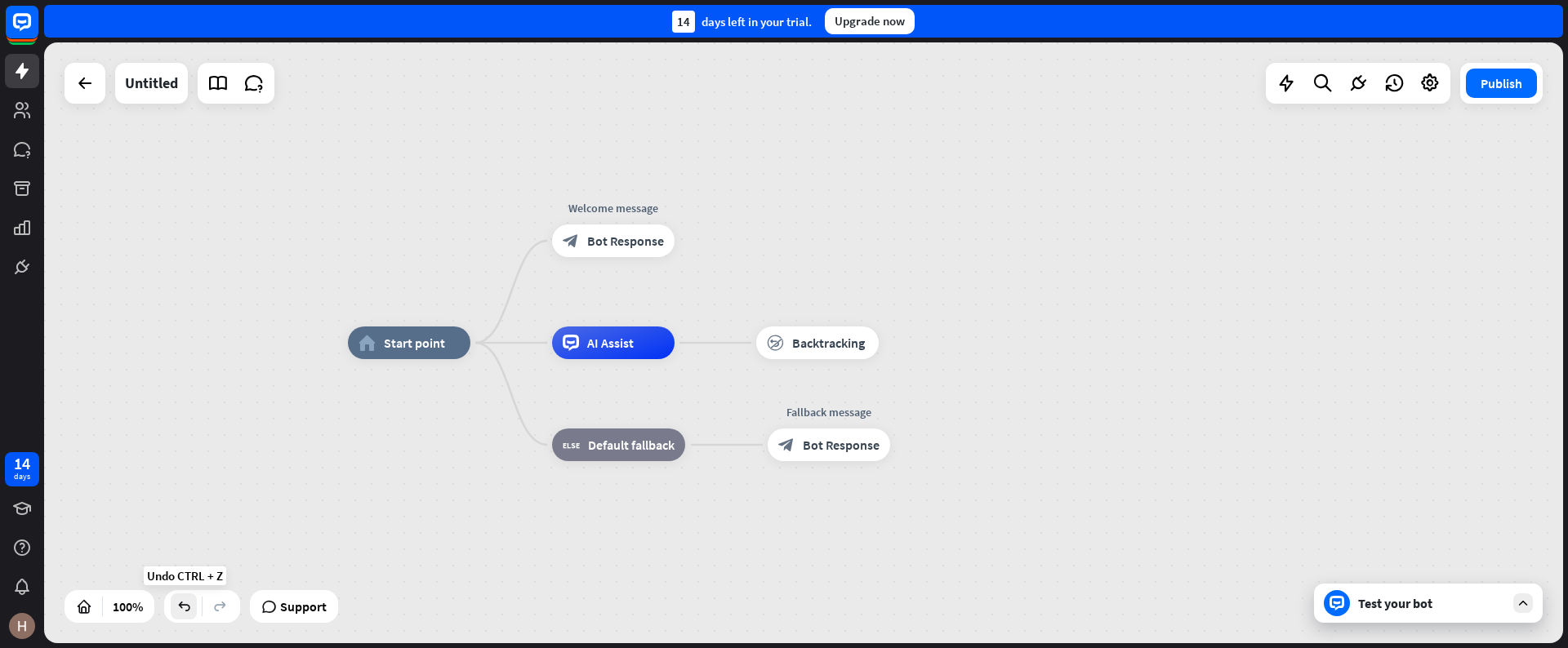
click at [185, 604] on icon at bounding box center [183, 606] width 16 height 16
click at [75, 70] on div at bounding box center [84, 84] width 32 height 32
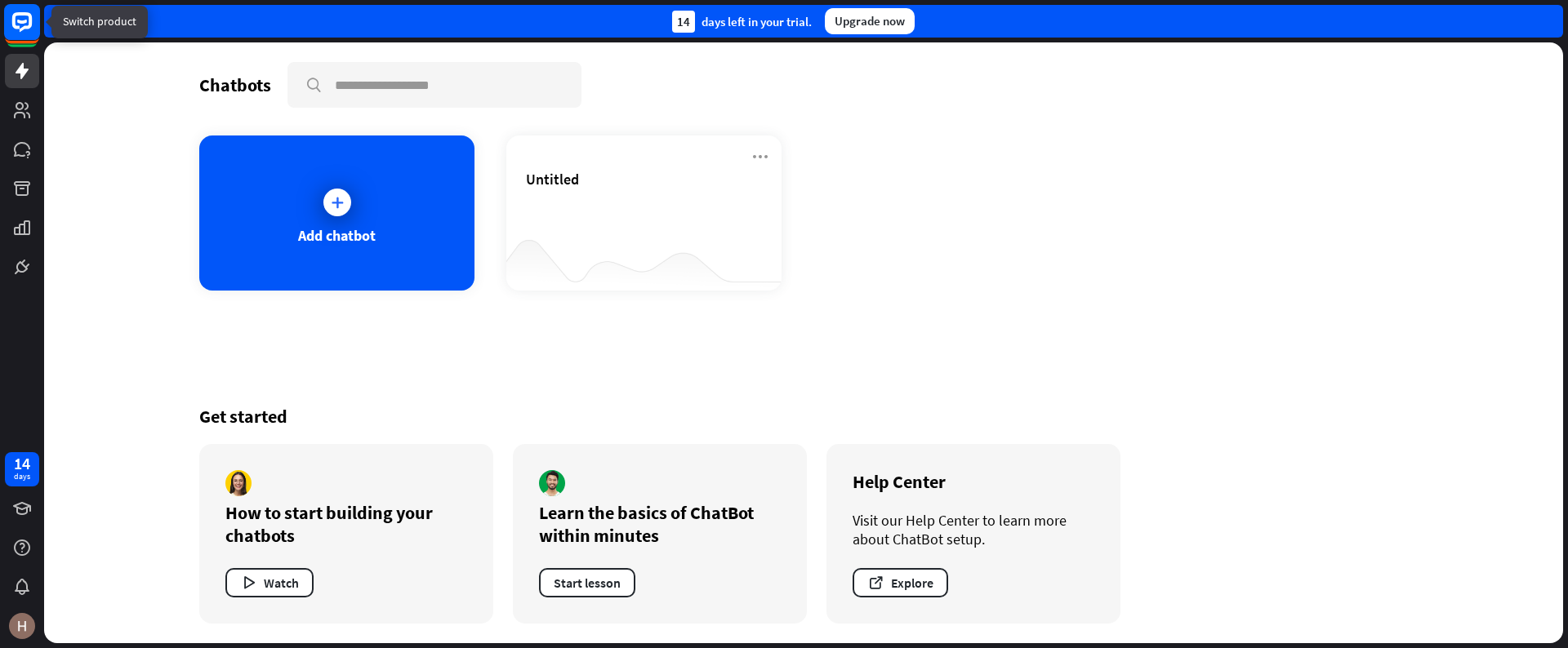
click at [6, 26] on rect at bounding box center [22, 22] width 36 height 36
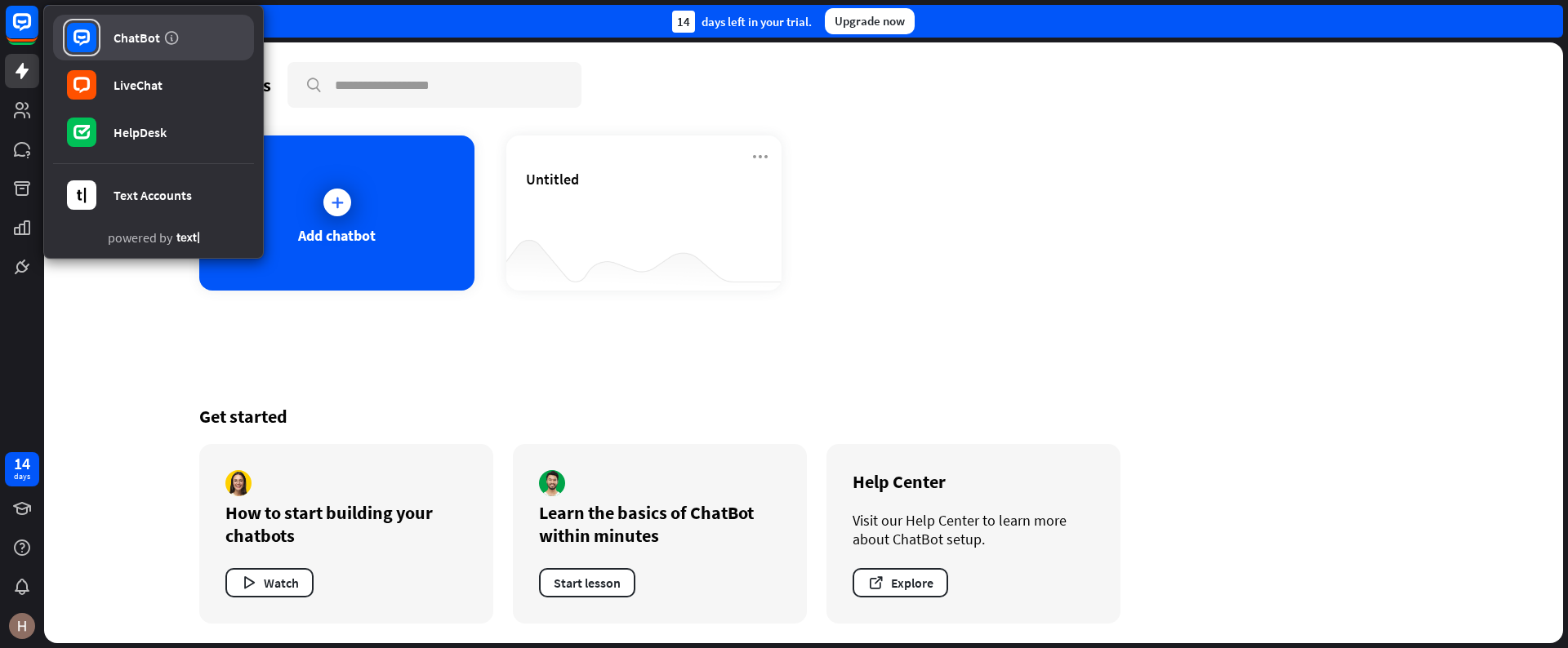
click at [153, 36] on div "ChatBot" at bounding box center [136, 37] width 47 height 16
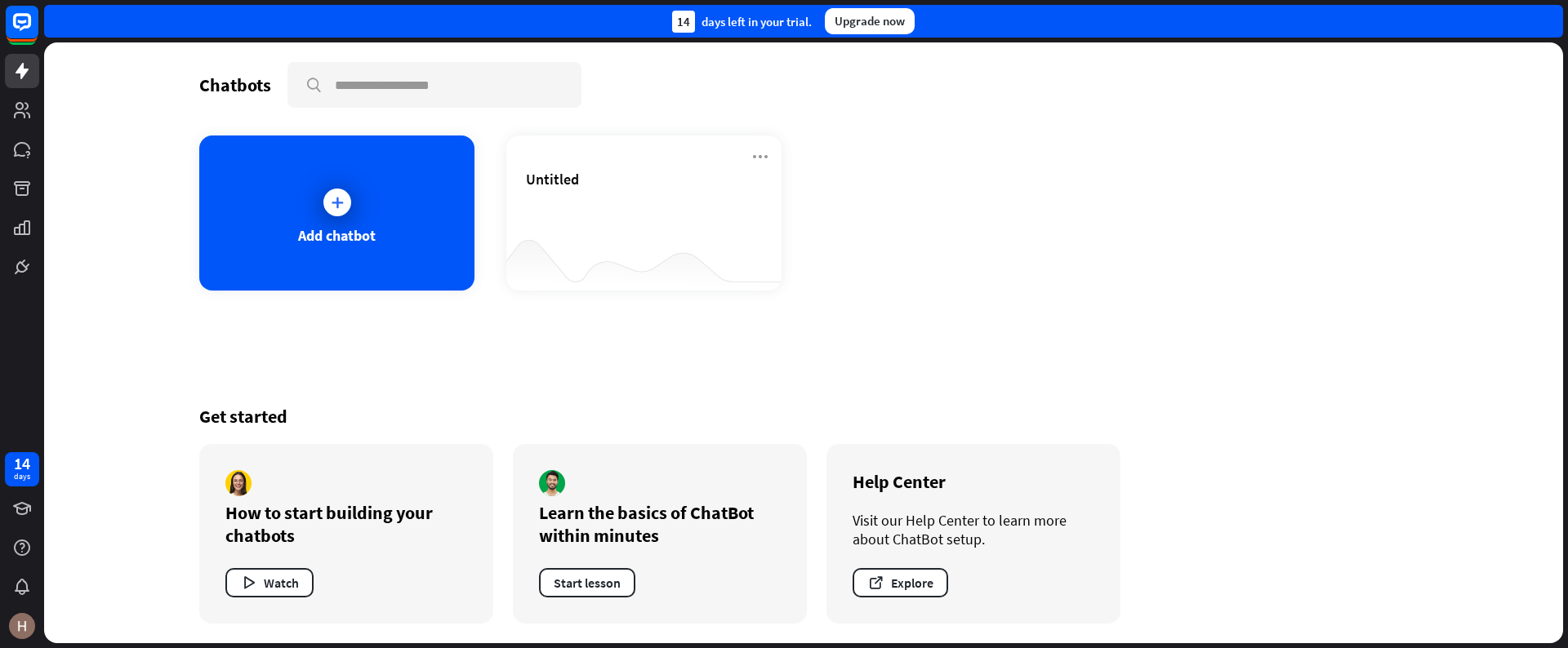
click at [153, 36] on link "ChatBot" at bounding box center [118, 32] width 169 height 38
click at [882, 581] on icon "button" at bounding box center [876, 583] width 17 height 17
click at [396, 174] on div "Add chatbot" at bounding box center [337, 213] width 275 height 155
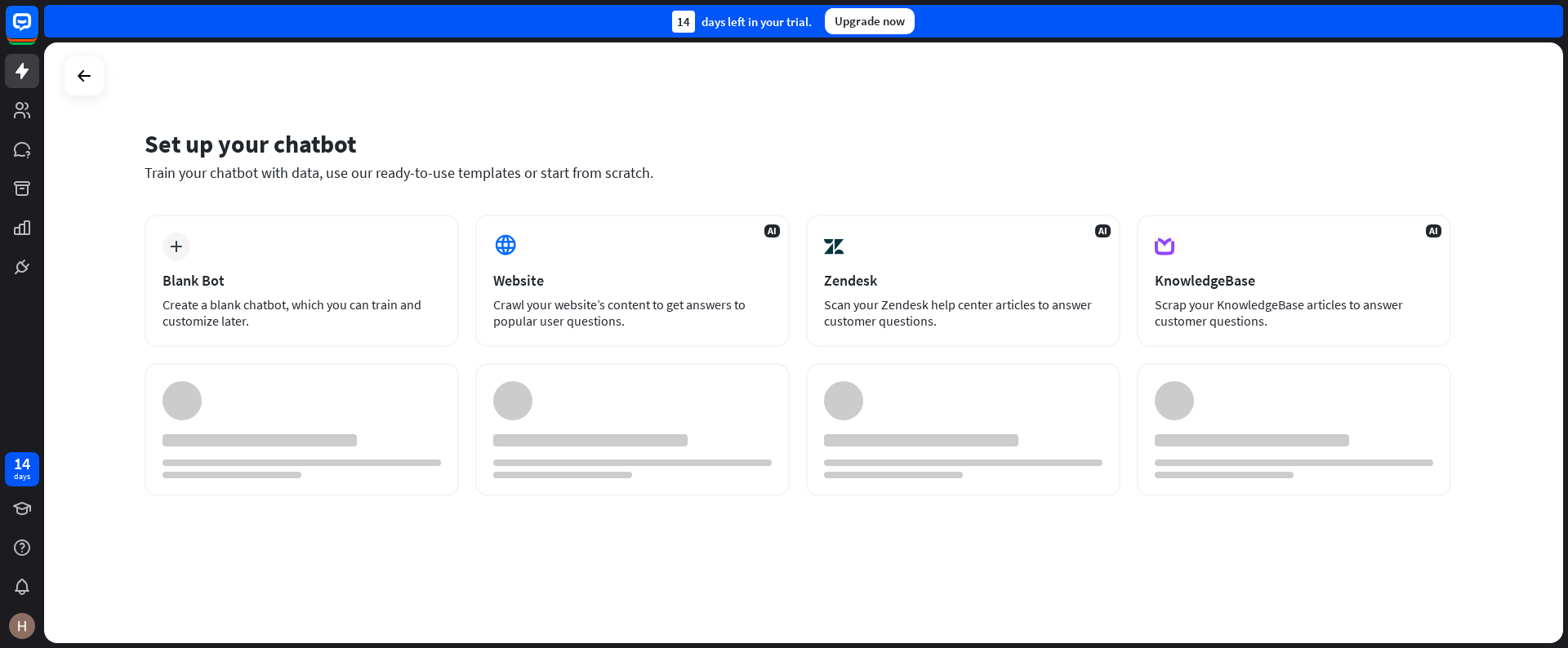
click at [396, 174] on div at bounding box center [803, 343] width 1519 height 601
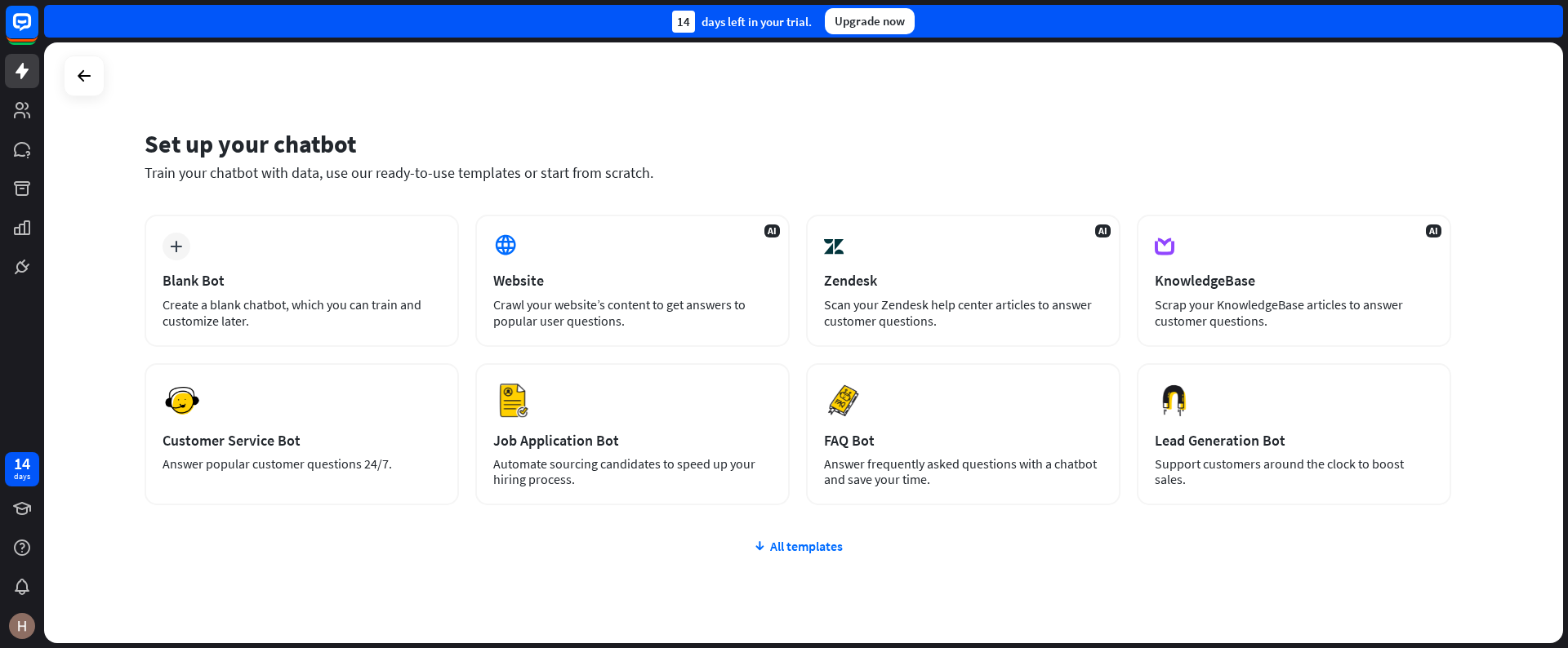
click at [67, 67] on div at bounding box center [84, 76] width 41 height 41
click at [78, 67] on icon at bounding box center [84, 76] width 20 height 20
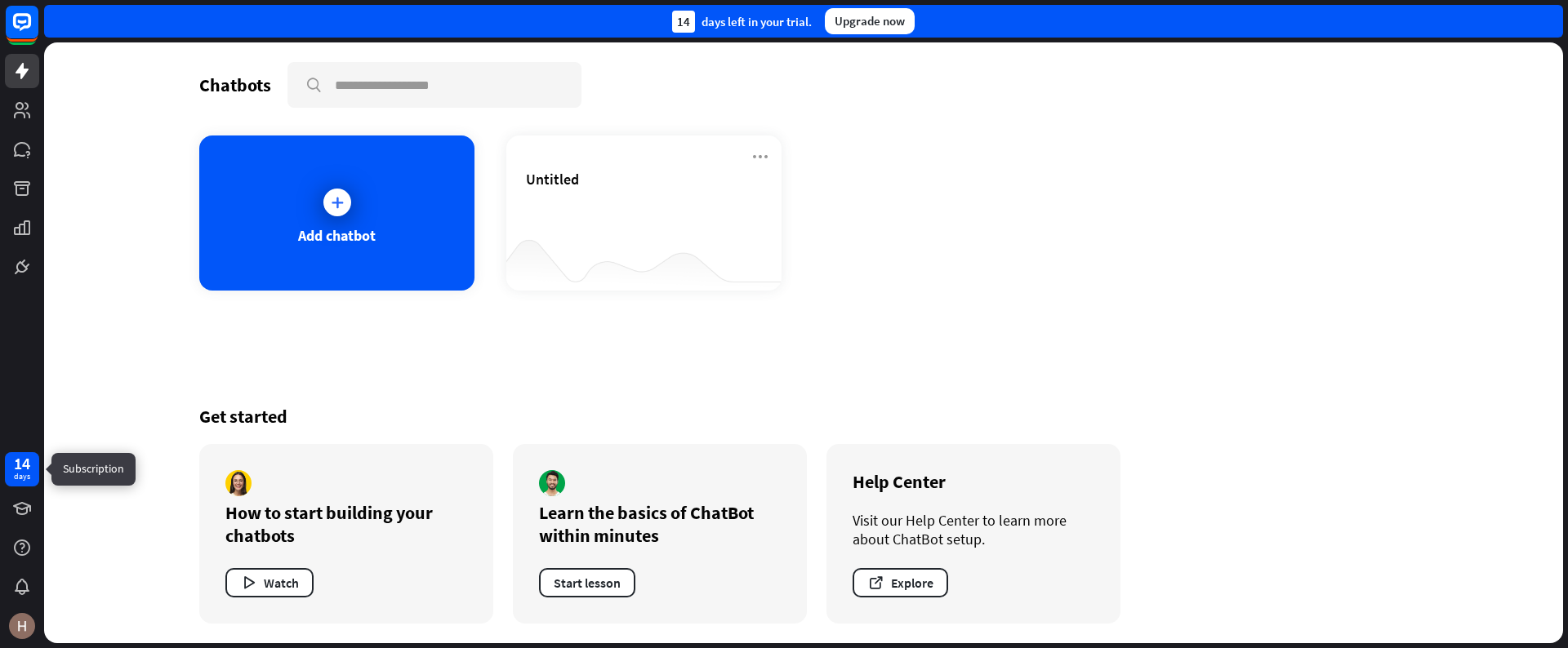
click at [14, 468] on div "14" at bounding box center [21, 463] width 16 height 14
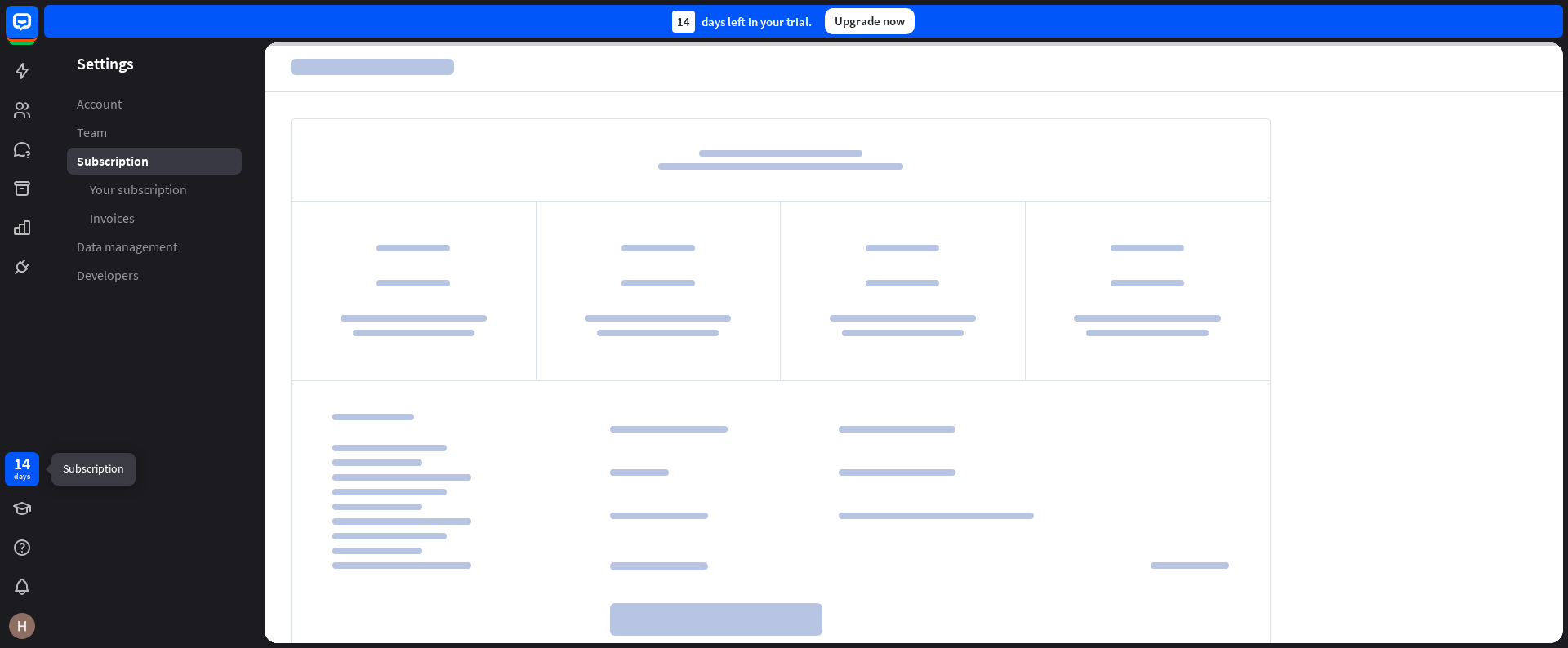
drag, startPoint x: 14, startPoint y: 468, endPoint x: 55, endPoint y: 491, distance: 47.0
click at [16, 468] on div "14" at bounding box center [21, 463] width 16 height 14
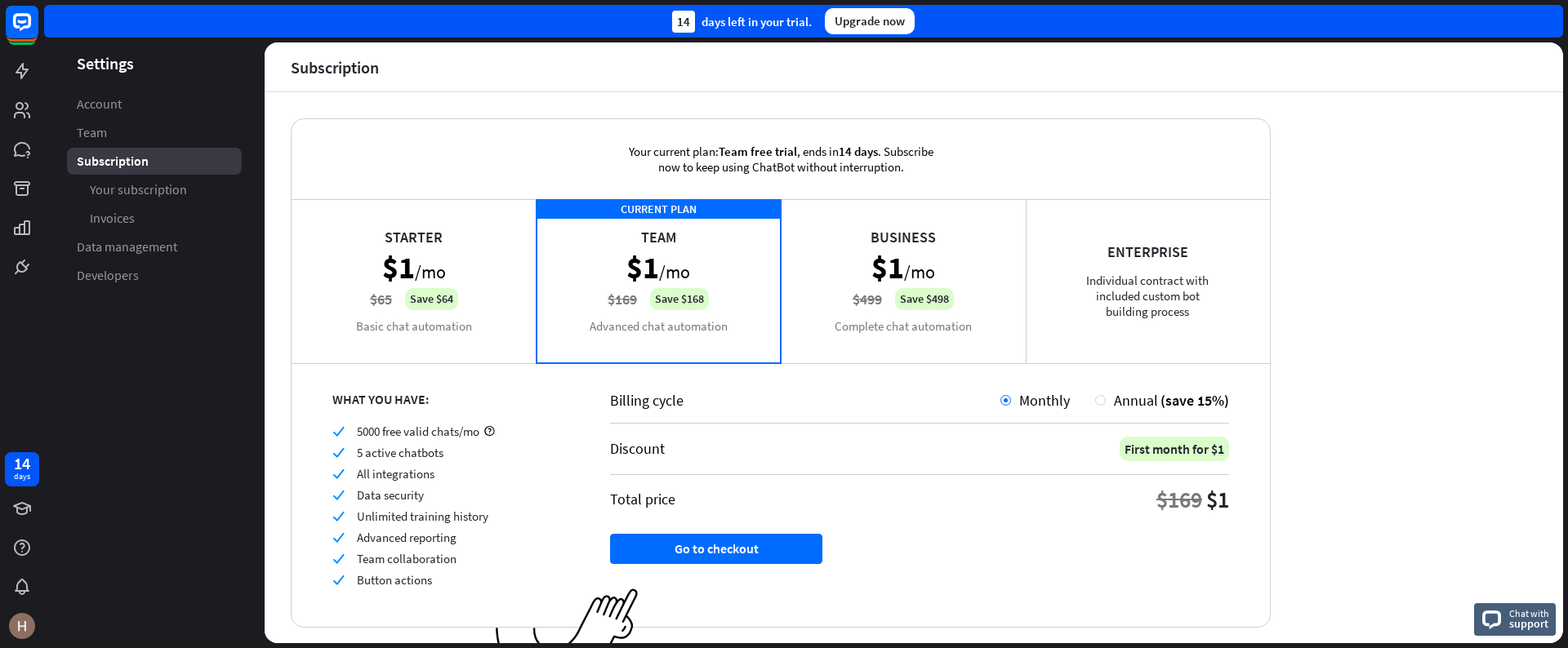
click at [1152, 263] on div "Enterprise Individual contract with included custom bot building process" at bounding box center [1148, 281] width 245 height 164
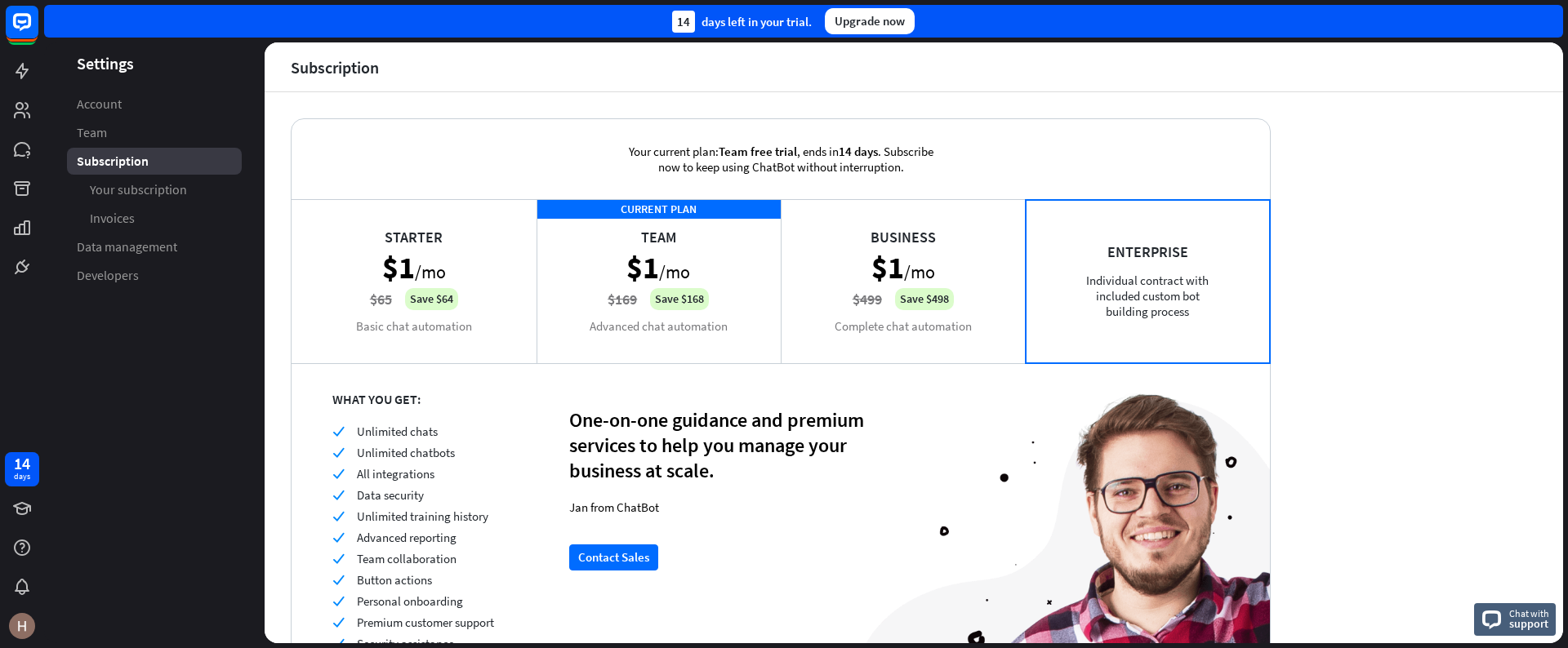
click at [713, 10] on div "14 days left in your trial." at bounding box center [742, 21] width 140 height 22
click at [765, 20] on div "14 days left in your trial." at bounding box center [742, 21] width 140 height 22
click at [725, 24] on div "14 days left in your trial." at bounding box center [742, 21] width 140 height 22
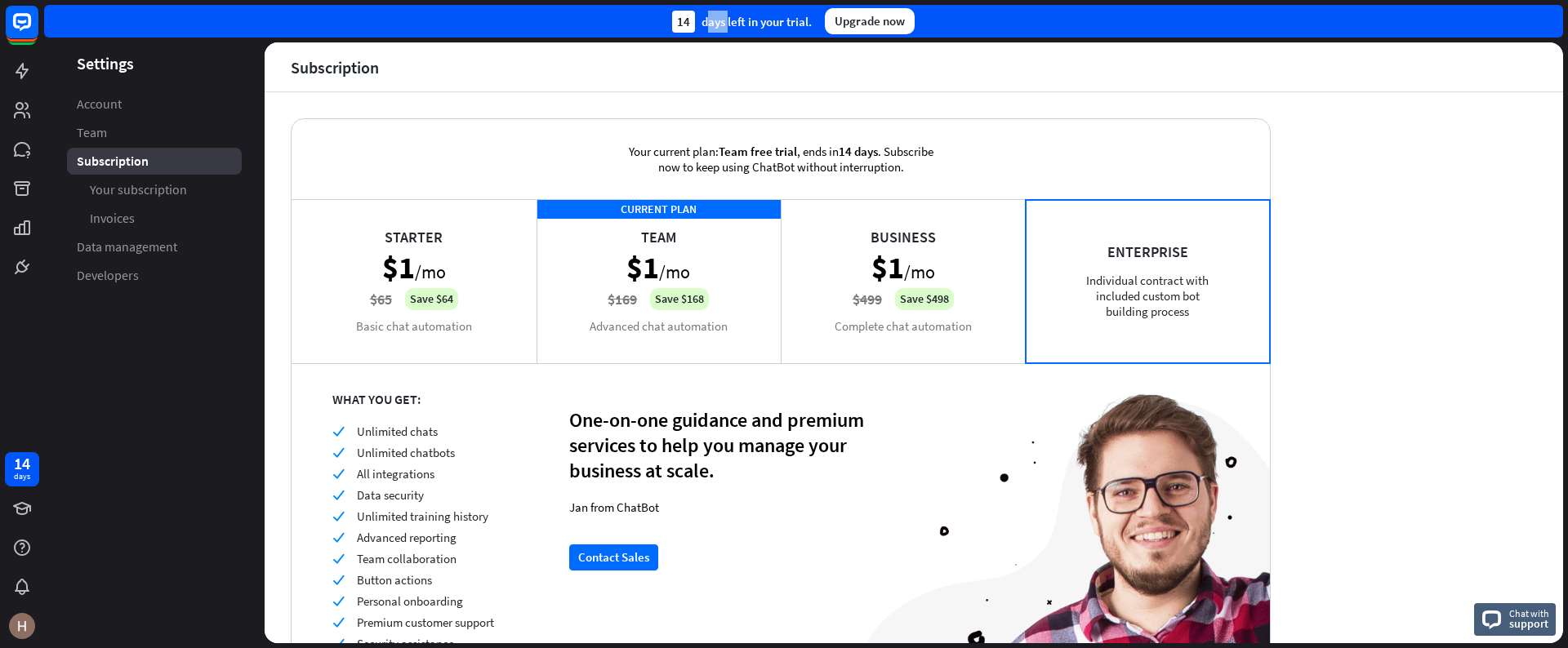
click at [723, 25] on div "14 days left in your trial." at bounding box center [742, 21] width 140 height 22
click at [717, 25] on div "14 days left in your trial." at bounding box center [742, 21] width 140 height 22
drag, startPoint x: 139, startPoint y: 409, endPoint x: 140, endPoint y: 367, distance: 42.0
click at [140, 396] on aside "Settings Account Team Subscription Your subscription Invoices Data management D…" at bounding box center [154, 343] width 221 height 601
click at [30, 72] on icon at bounding box center [21, 71] width 20 height 20
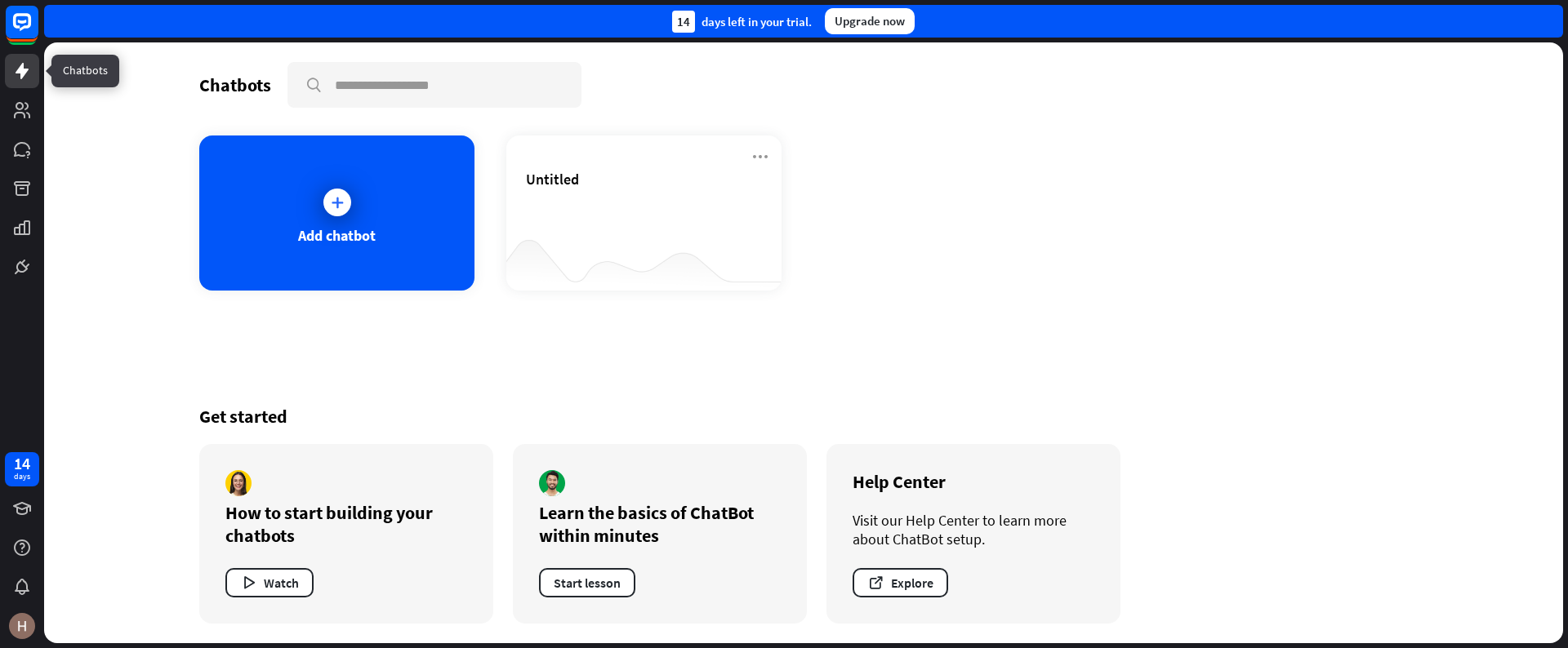
click at [32, 72] on link at bounding box center [22, 71] width 34 height 34
click at [14, 23] on icon at bounding box center [21, 21] width 20 height 20
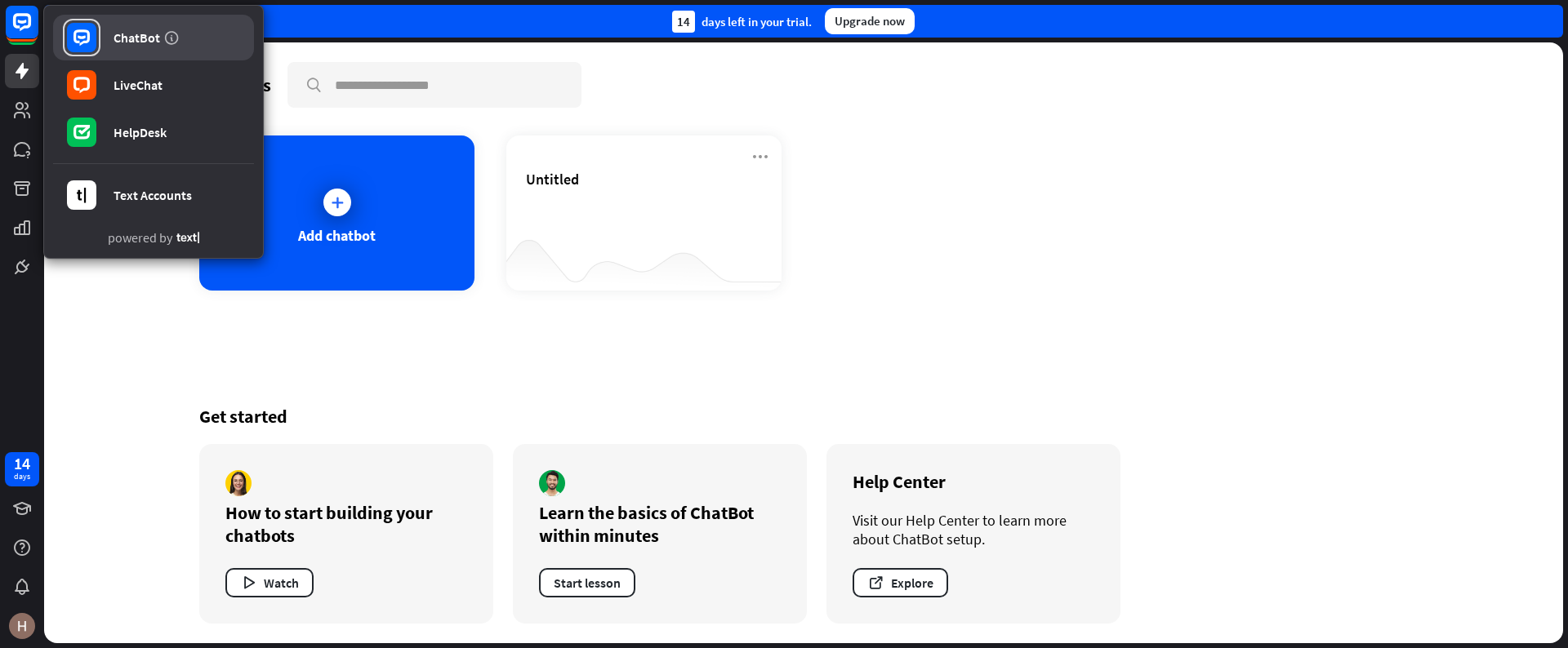
click at [140, 28] on link "ChatBot" at bounding box center [153, 38] width 201 height 46
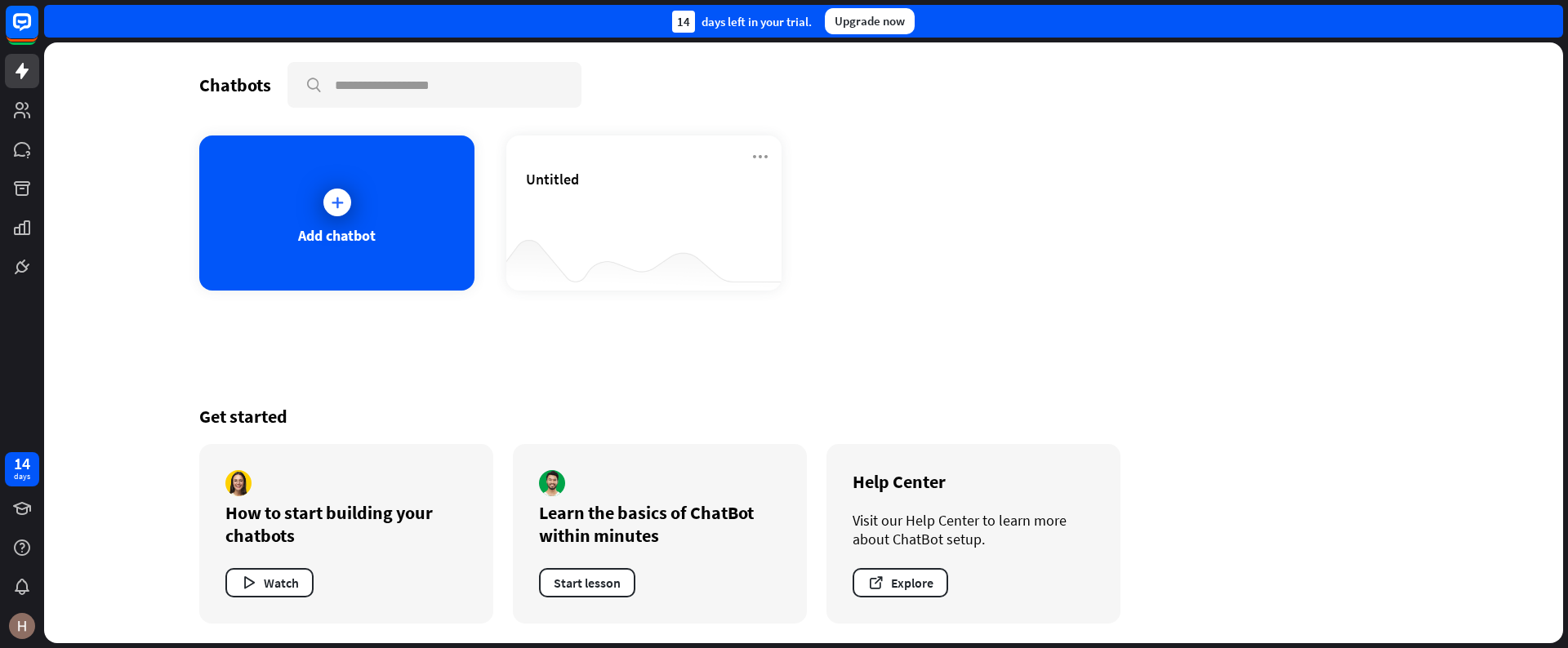
click at [140, 28] on link "ChatBot" at bounding box center [118, 32] width 169 height 38
click at [21, 20] on rect at bounding box center [22, 22] width 36 height 36
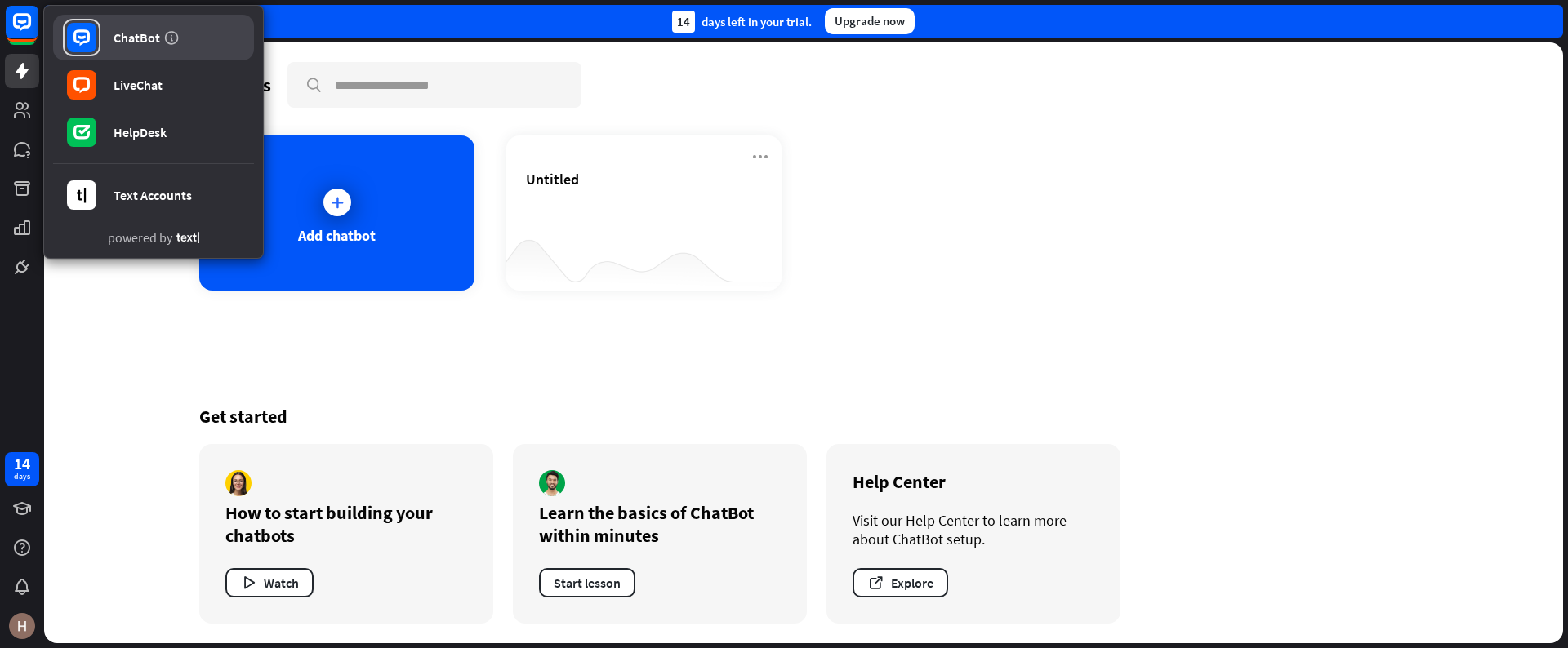
click at [139, 37] on div "ChatBot" at bounding box center [136, 37] width 47 height 16
